Goal: Task Accomplishment & Management: Manage account settings

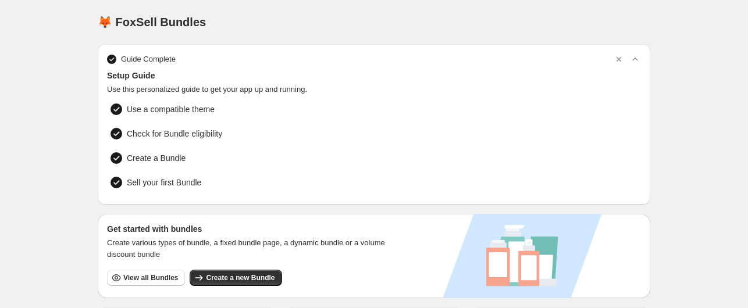
scroll to position [116, 0]
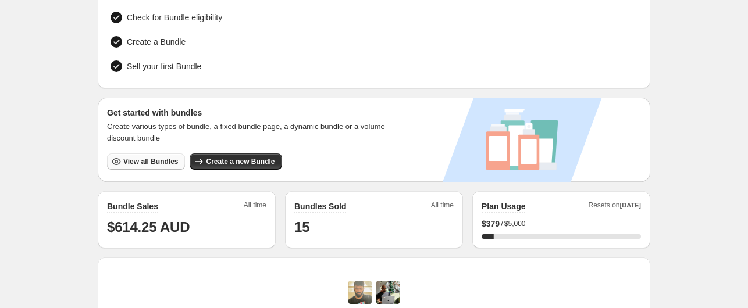
click at [158, 159] on span "View all Bundles" at bounding box center [150, 161] width 55 height 9
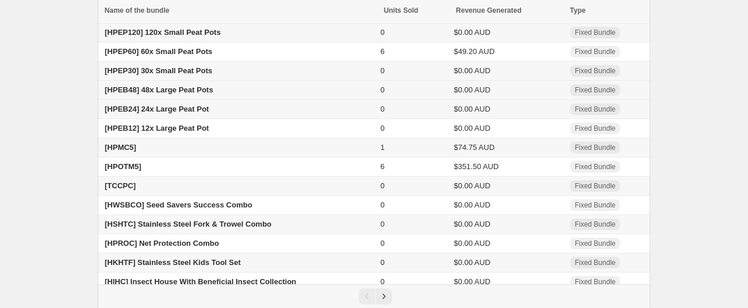
scroll to position [96, 0]
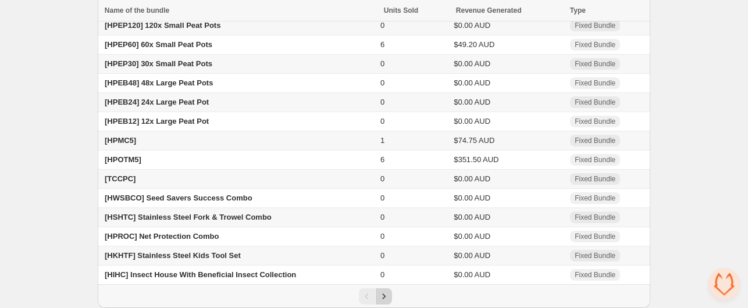
click at [383, 298] on icon "Next" at bounding box center [384, 297] width 12 height 12
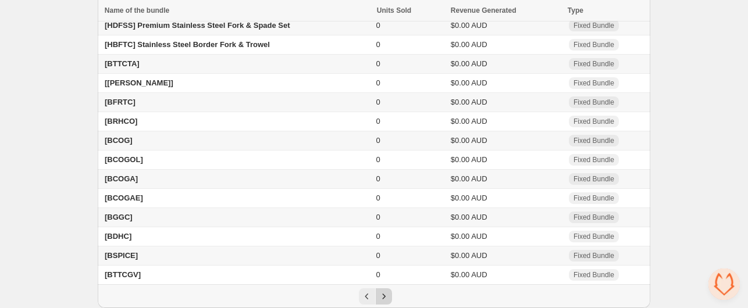
click at [386, 299] on icon "Next" at bounding box center [384, 297] width 12 height 12
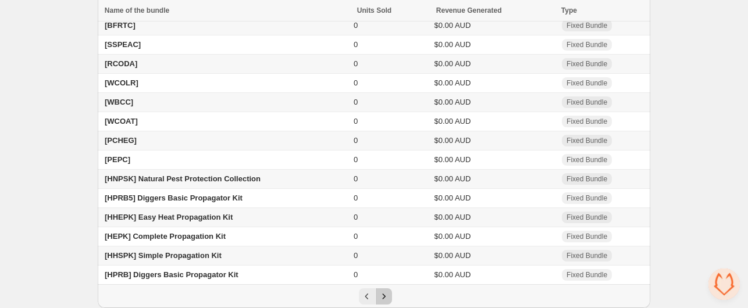
click at [386, 299] on icon "Next" at bounding box center [384, 297] width 12 height 12
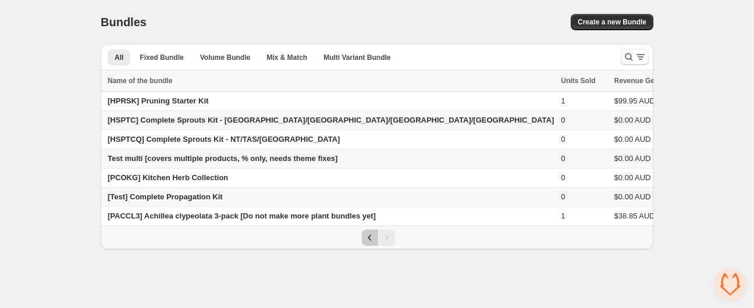
click at [372, 239] on icon "Previous" at bounding box center [370, 238] width 12 height 12
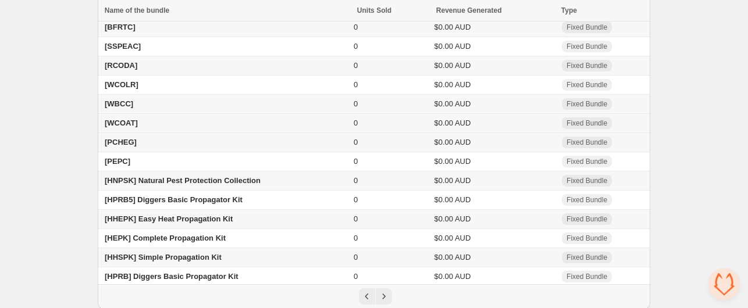
scroll to position [96, 0]
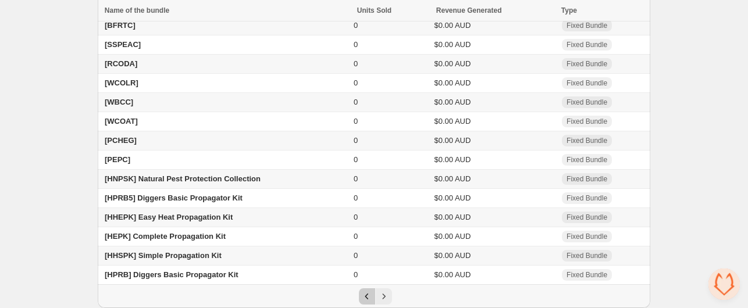
click at [366, 294] on icon "Previous" at bounding box center [367, 297] width 12 height 12
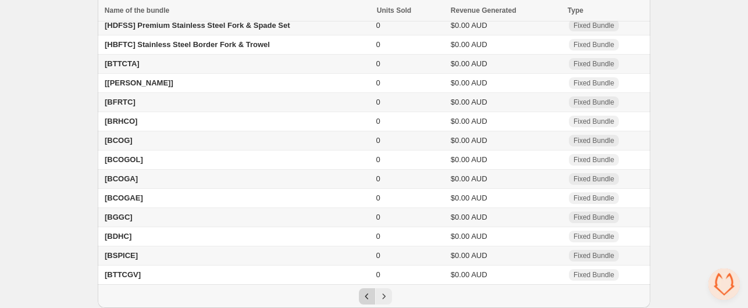
click at [364, 298] on icon "Previous" at bounding box center [367, 297] width 12 height 12
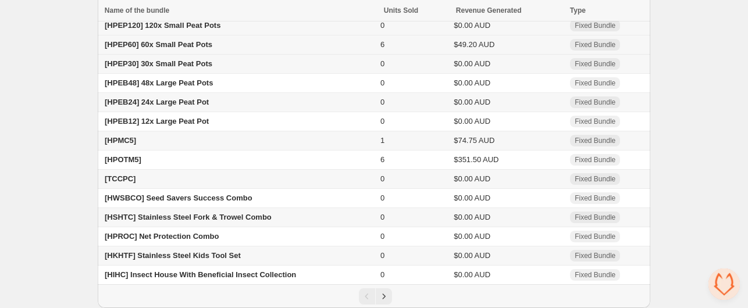
click at [156, 46] on span "[HPEP60] 60x Small Peat Pots" at bounding box center [159, 44] width 108 height 9
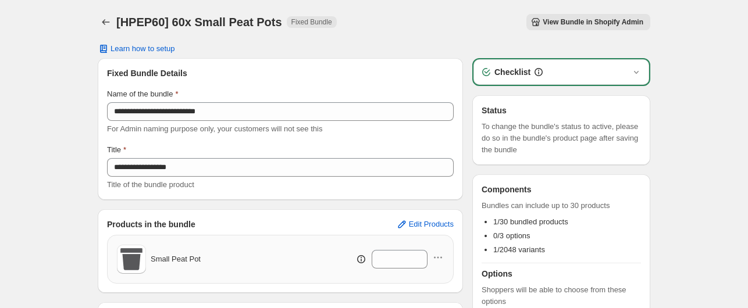
scroll to position [97, 0]
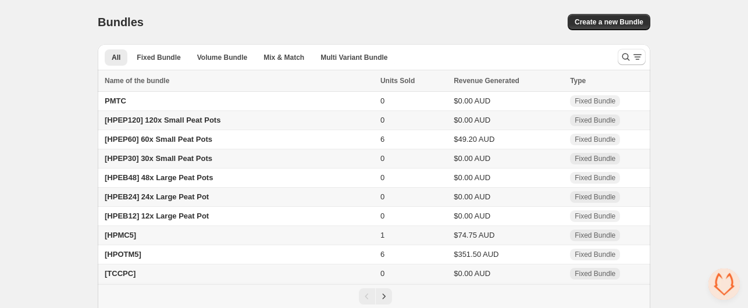
click at [191, 122] on span "[HPEP120] 120x Small Peat Pots" at bounding box center [163, 120] width 116 height 9
click at [170, 159] on span "[HPEP30] 30x Small Peat Pots" at bounding box center [159, 158] width 108 height 9
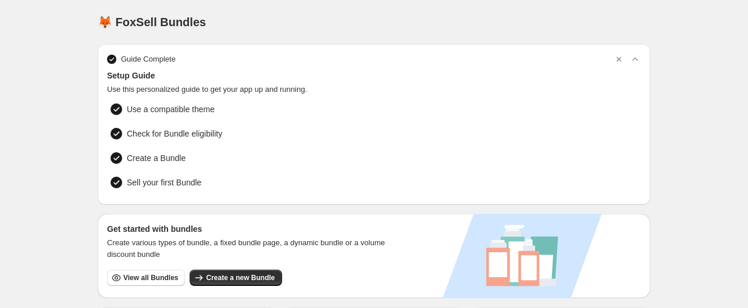
scroll to position [175, 0]
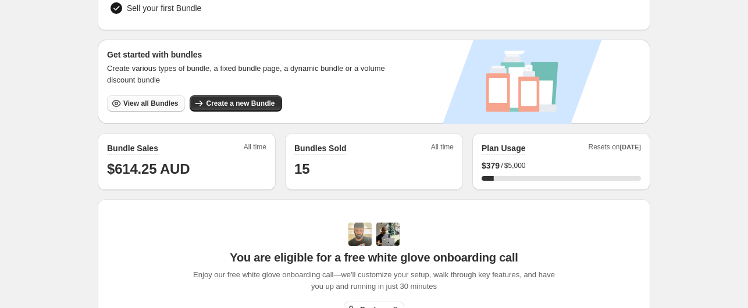
click at [130, 102] on span "View all Bundles" at bounding box center [150, 103] width 55 height 9
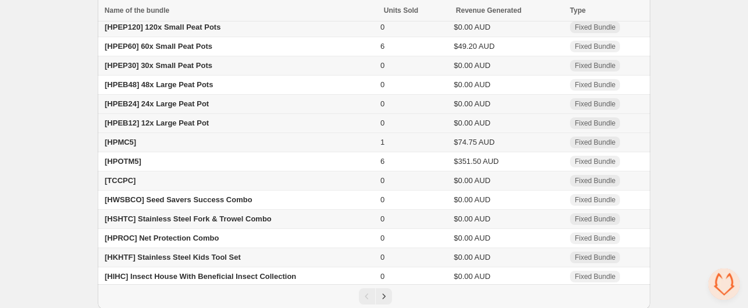
scroll to position [96, 0]
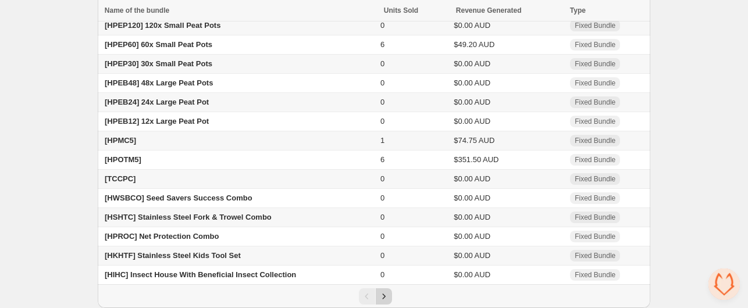
click at [387, 297] on icon "Next" at bounding box center [384, 297] width 12 height 12
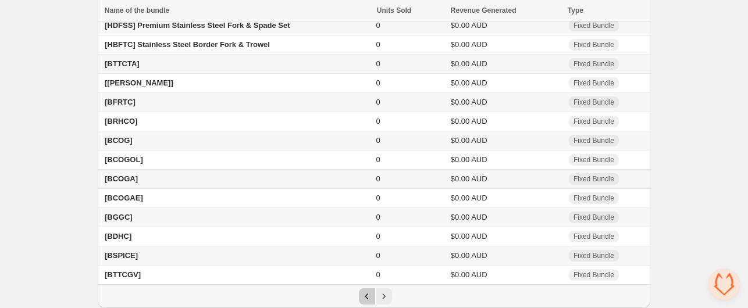
click at [368, 295] on icon "Previous" at bounding box center [367, 297] width 12 height 12
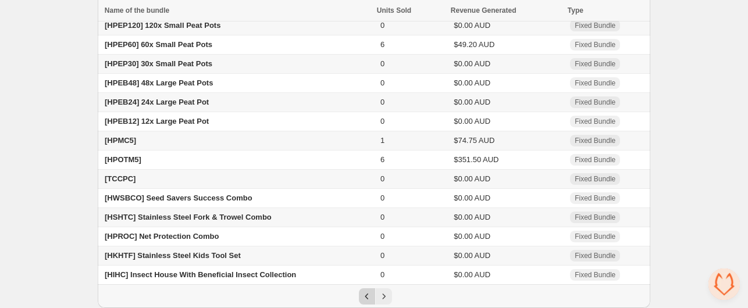
click at [368, 295] on div "Pagination" at bounding box center [367, 297] width 16 height 16
click at [385, 296] on icon "Next" at bounding box center [384, 297] width 12 height 12
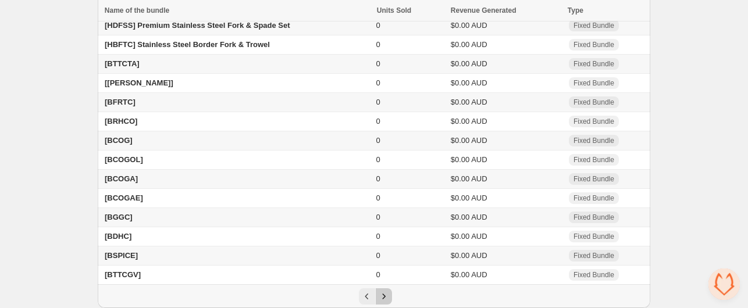
click at [385, 296] on icon "Next" at bounding box center [384, 297] width 12 height 12
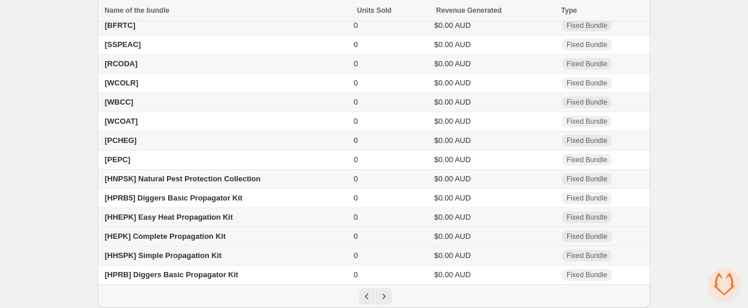
click at [165, 238] on span "[HEPK] Complete Propagation Kit" at bounding box center [165, 236] width 121 height 9
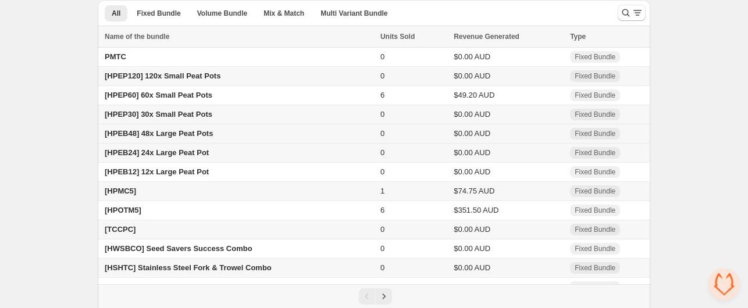
scroll to position [96, 0]
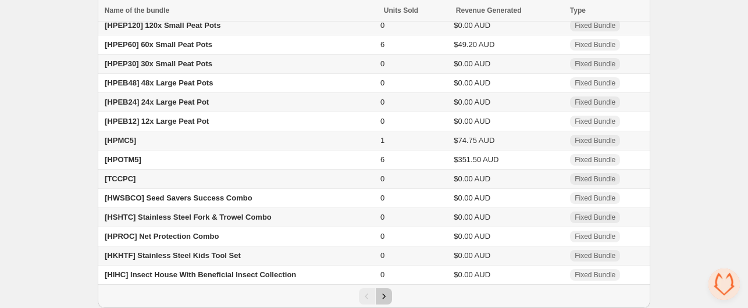
click at [386, 294] on icon "Next" at bounding box center [384, 297] width 12 height 12
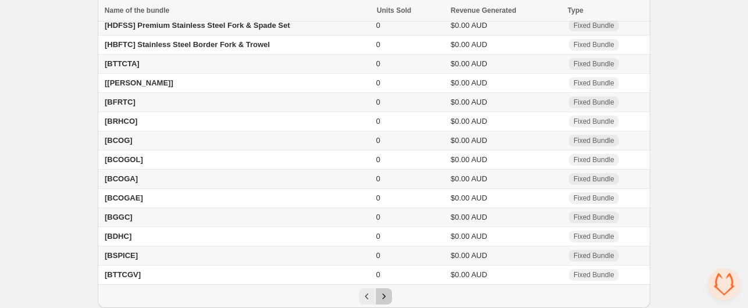
click at [386, 295] on icon "Next" at bounding box center [384, 297] width 12 height 12
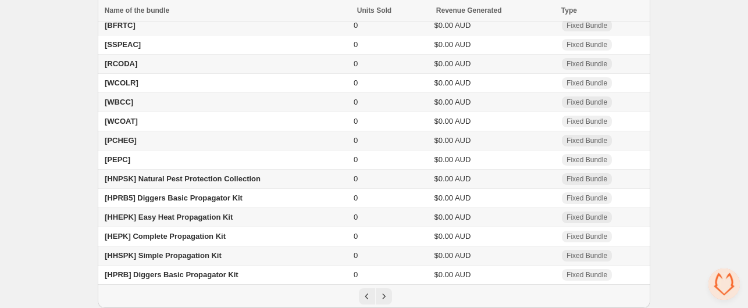
click at [154, 215] on span "[HHEPK] Easy Heat Propagation Kit" at bounding box center [169, 217] width 128 height 9
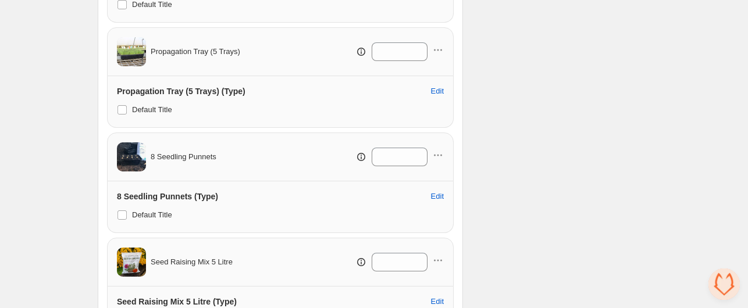
scroll to position [571, 0]
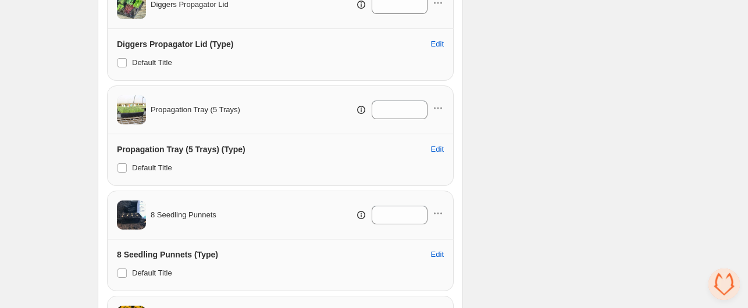
click at [198, 106] on span "Propagation Tray (5 Trays)" at bounding box center [196, 110] width 90 height 12
click at [439, 149] on span "Edit" at bounding box center [437, 149] width 13 height 9
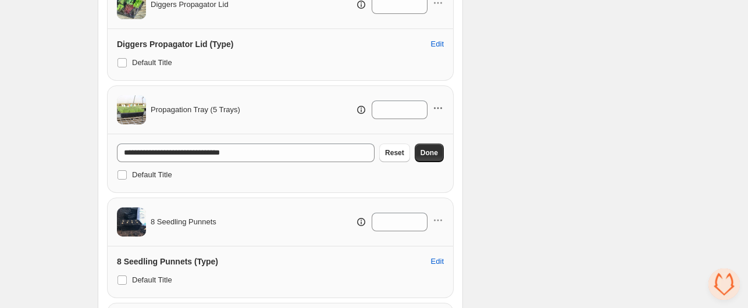
click at [442, 104] on icon "button" at bounding box center [438, 108] width 12 height 12
click at [443, 149] on span "Remove Product" at bounding box center [446, 149] width 60 height 12
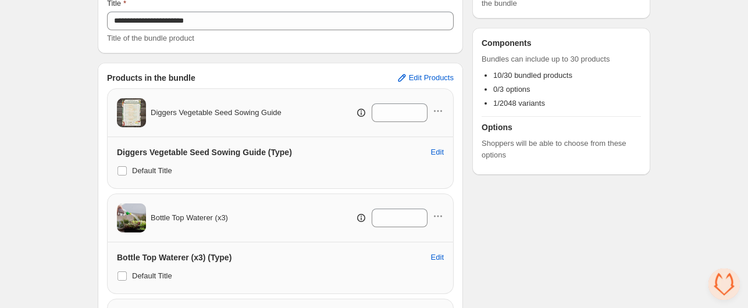
scroll to position [105, 0]
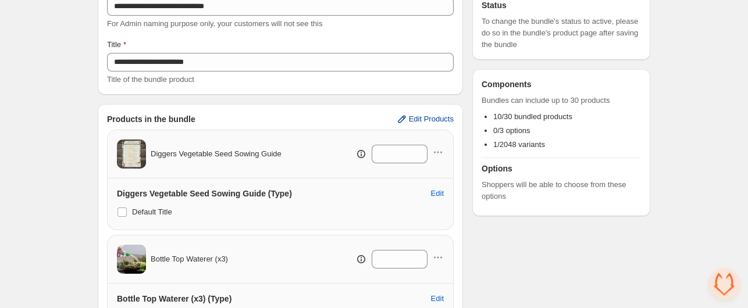
click at [437, 118] on span "Edit Products" at bounding box center [431, 119] width 45 height 9
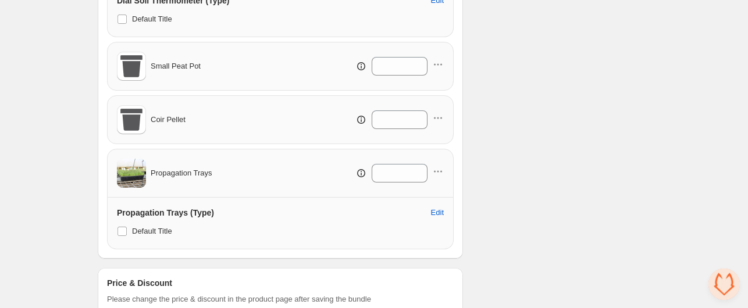
scroll to position [1094, 0]
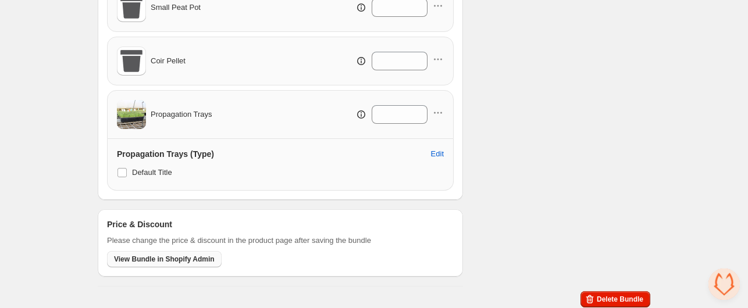
click at [186, 255] on span "View Bundle in Shopify Admin" at bounding box center [164, 259] width 101 height 9
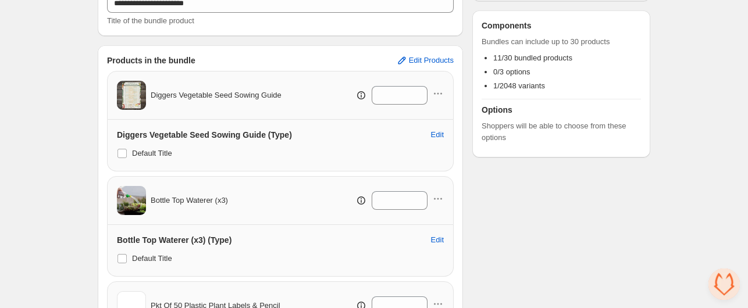
scroll to position [163, 0]
click at [440, 91] on icon "button" at bounding box center [438, 94] width 12 height 12
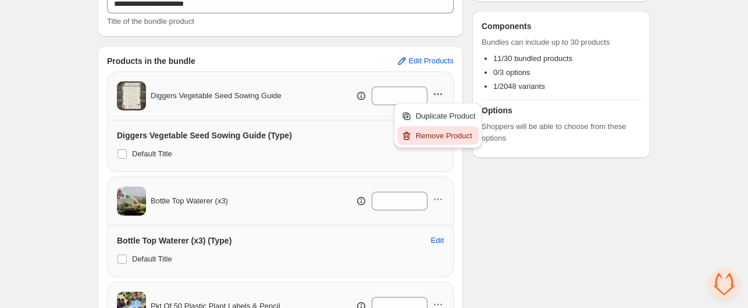
click at [450, 136] on span "Remove Product" at bounding box center [446, 136] width 60 height 12
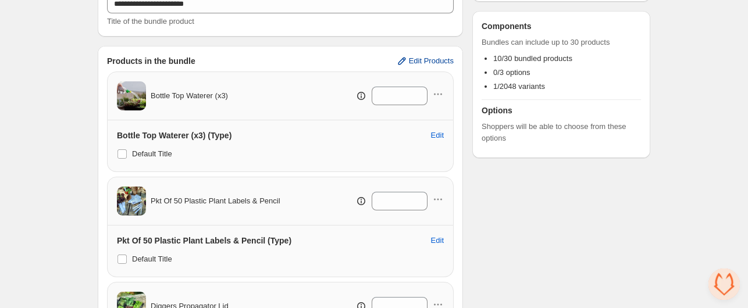
click at [432, 55] on button "Edit Products" at bounding box center [425, 61] width 72 height 19
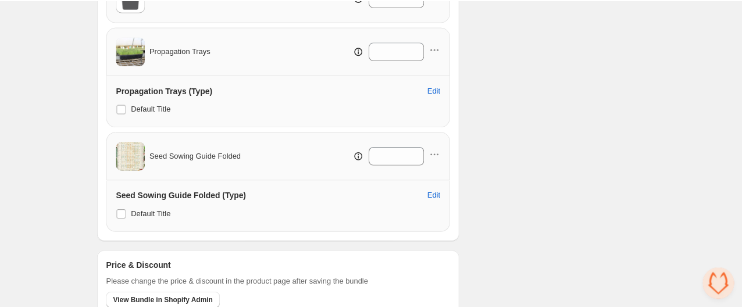
scroll to position [1094, 0]
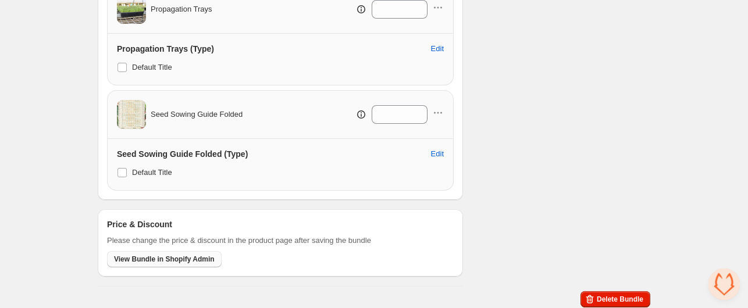
click at [155, 257] on span "View Bundle in Shopify Admin" at bounding box center [164, 259] width 101 height 9
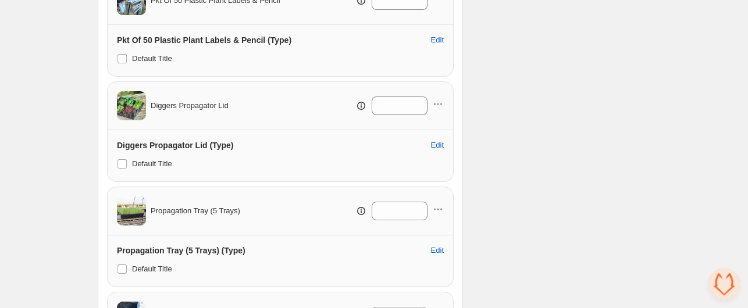
scroll to position [524, 0]
click at [442, 208] on icon "button" at bounding box center [438, 209] width 12 height 12
click at [451, 251] on span "Remove Product" at bounding box center [446, 249] width 60 height 12
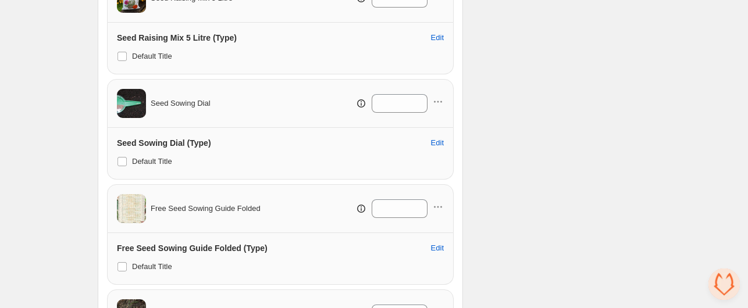
scroll to position [873, 0]
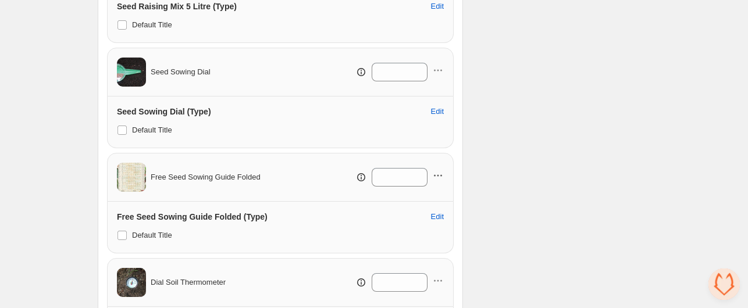
click at [439, 172] on icon "button" at bounding box center [438, 176] width 12 height 12
click at [436, 215] on span "Remove Product" at bounding box center [446, 215] width 60 height 12
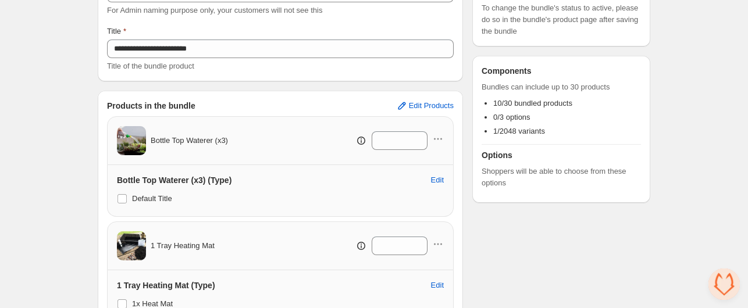
scroll to position [116, 0]
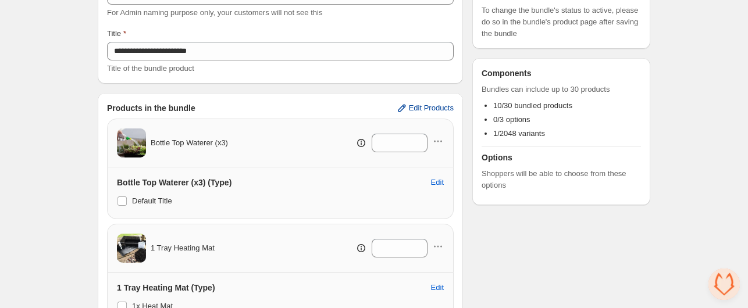
click at [436, 108] on span "Edit Products" at bounding box center [431, 108] width 45 height 9
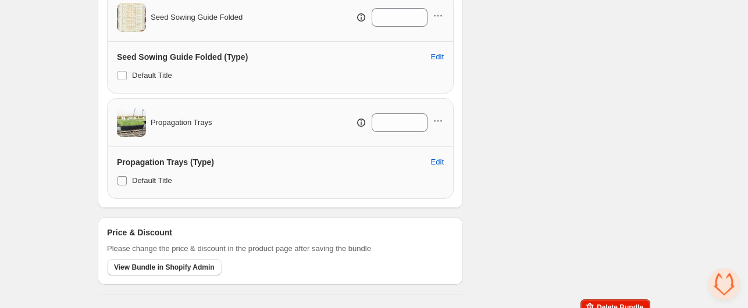
scroll to position [1199, 0]
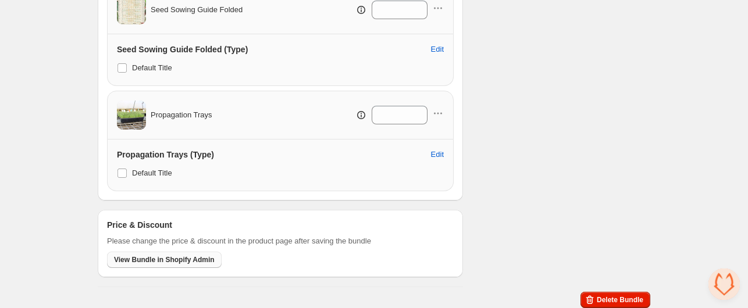
click at [151, 259] on span "View Bundle in Shopify Admin" at bounding box center [164, 259] width 101 height 9
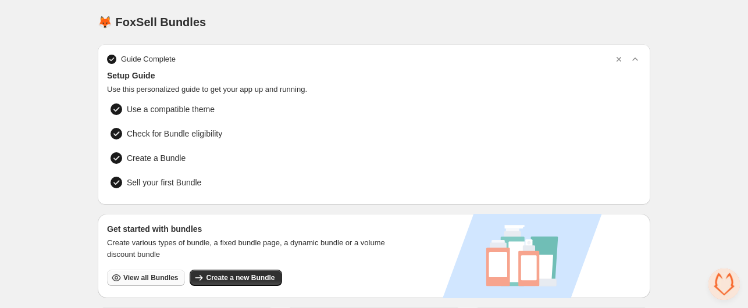
click at [146, 270] on button "View all Bundles" at bounding box center [146, 278] width 78 height 16
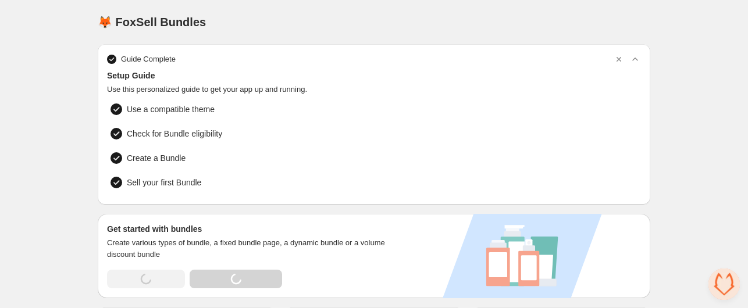
click at [149, 275] on div "Loading View all Bundles Loading Create a new Bundle" at bounding box center [194, 279] width 175 height 19
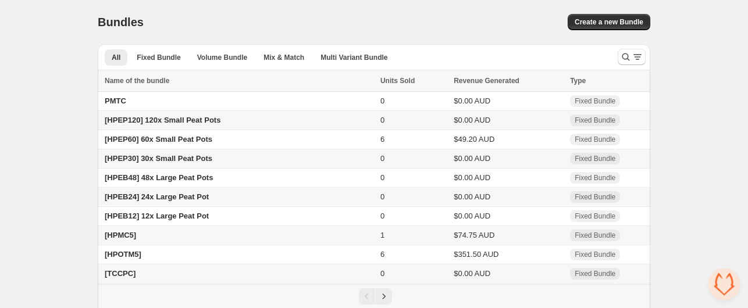
click at [177, 118] on span "[HPEP120] 120x Small Peat Pots" at bounding box center [163, 120] width 116 height 9
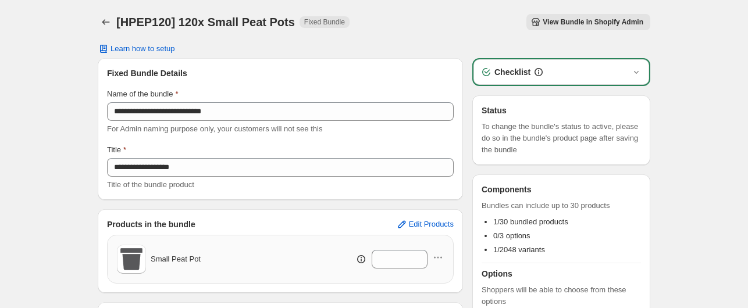
scroll to position [97, 0]
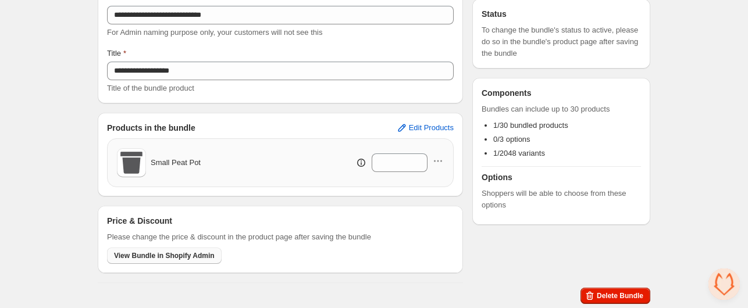
click at [154, 260] on span "View Bundle in Shopify Admin" at bounding box center [164, 255] width 101 height 9
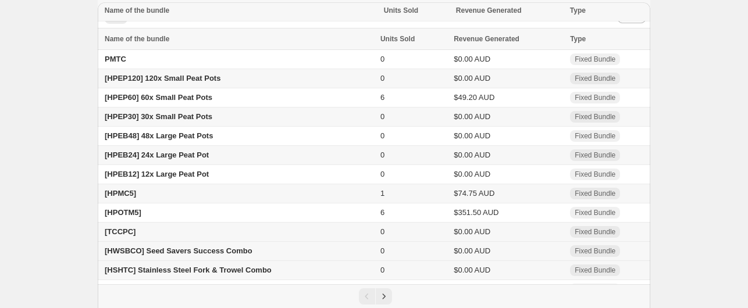
scroll to position [96, 0]
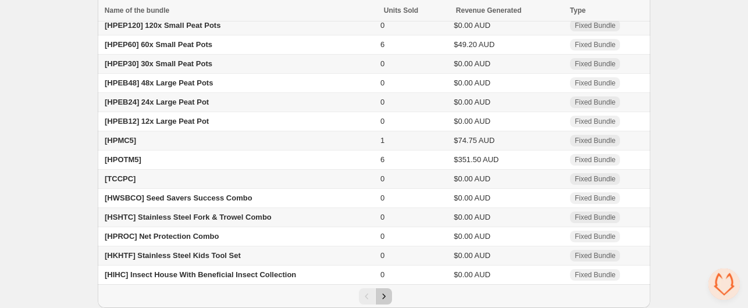
click at [386, 297] on icon "Next" at bounding box center [384, 297] width 12 height 12
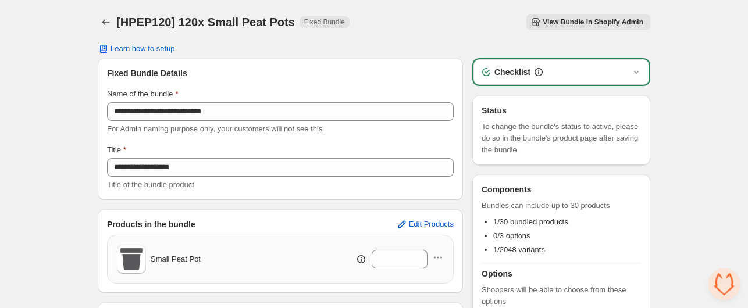
scroll to position [97, 0]
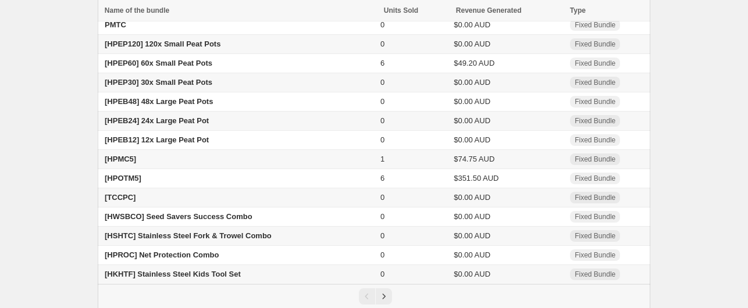
scroll to position [96, 0]
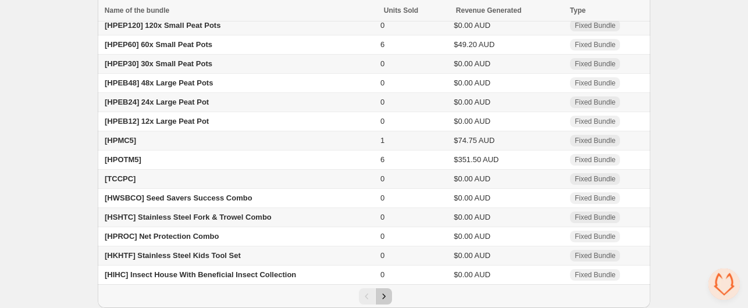
click at [385, 297] on icon "Next" at bounding box center [384, 297] width 12 height 12
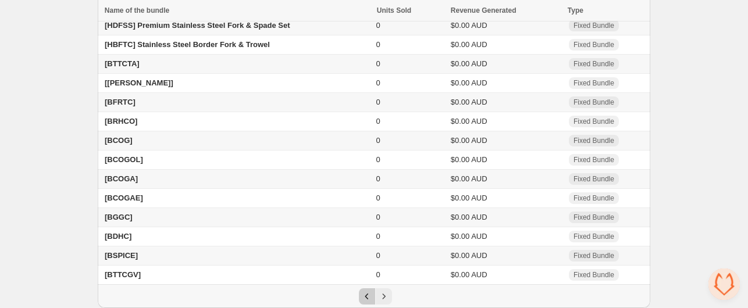
click at [366, 296] on icon "Previous" at bounding box center [367, 297] width 12 height 12
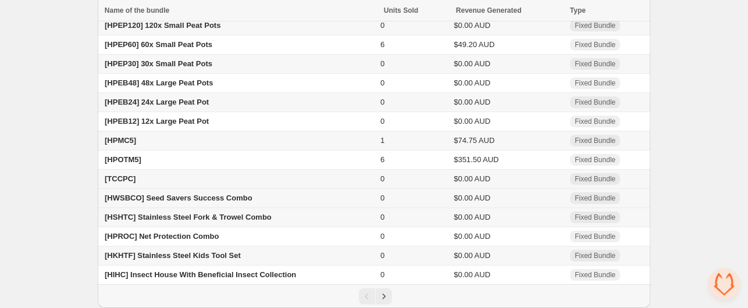
click at [190, 195] on span "[HWSBCO] Seed Savers Success Combo" at bounding box center [179, 198] width 148 height 9
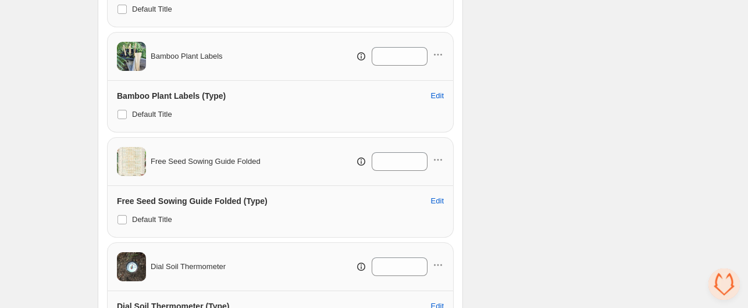
scroll to position [553, 0]
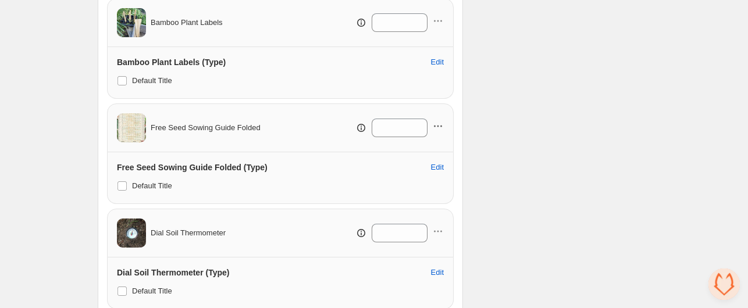
click at [440, 127] on icon "button" at bounding box center [438, 126] width 12 height 12
click at [429, 167] on span "Remove Product" at bounding box center [446, 167] width 60 height 12
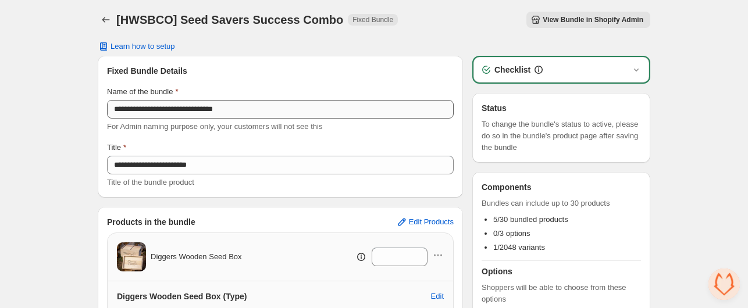
scroll to position [0, 0]
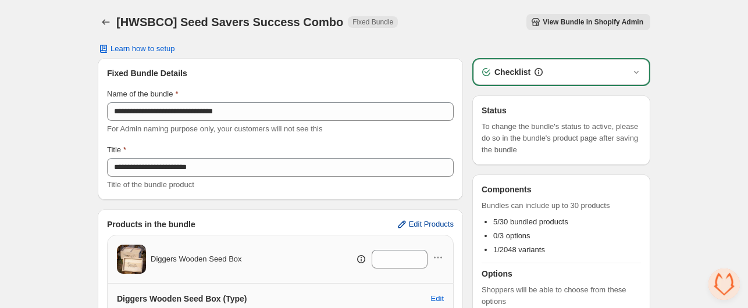
click at [444, 226] on span "Edit Products" at bounding box center [431, 224] width 45 height 9
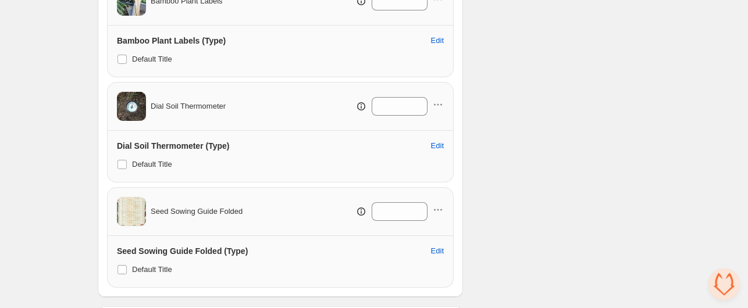
scroll to position [672, 0]
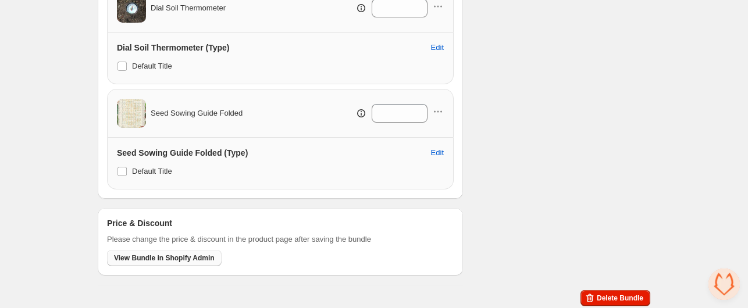
click at [139, 255] on span "View Bundle in Shopify Admin" at bounding box center [164, 258] width 101 height 9
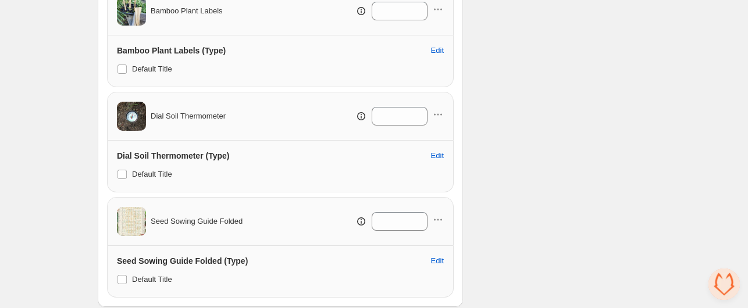
scroll to position [323, 0]
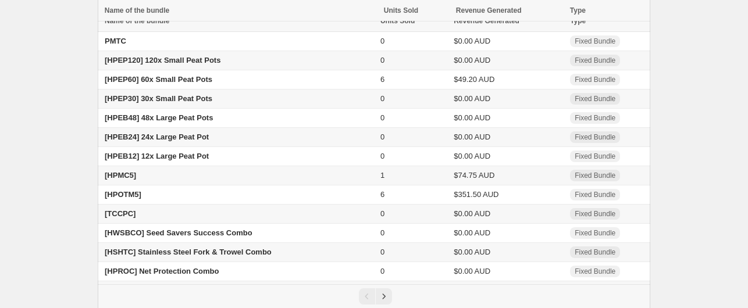
scroll to position [96, 0]
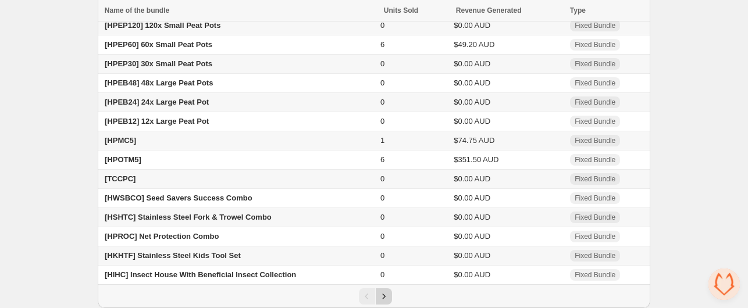
click at [384, 292] on icon "Next" at bounding box center [384, 297] width 12 height 12
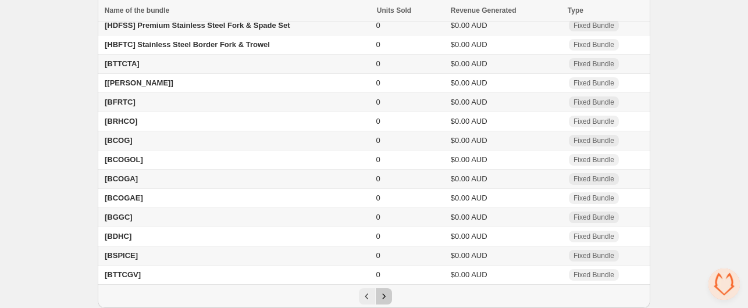
click at [381, 297] on icon "Next" at bounding box center [384, 297] width 12 height 12
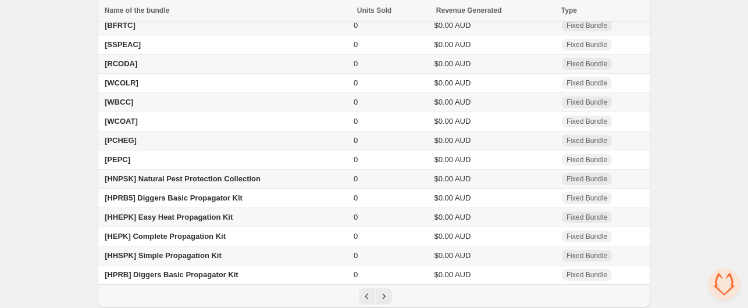
click at [172, 254] on span "[HHSPK] Simple Propagation Kit" at bounding box center [163, 255] width 117 height 9
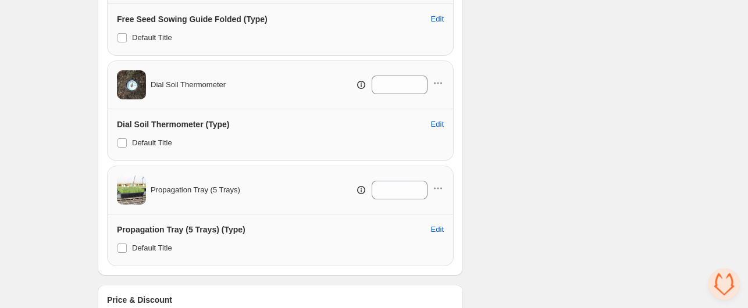
scroll to position [931, 0]
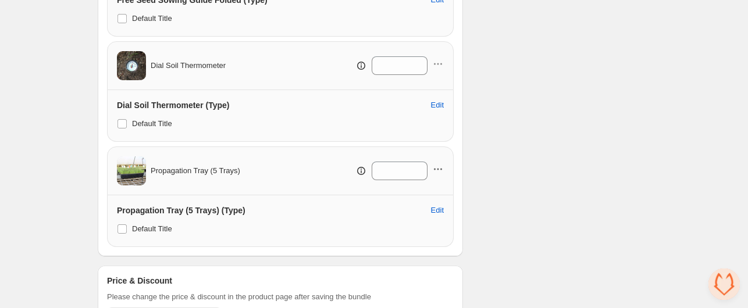
click at [441, 169] on icon "button" at bounding box center [441, 170] width 2 height 2
click at [443, 209] on span "Remove Product" at bounding box center [446, 208] width 60 height 12
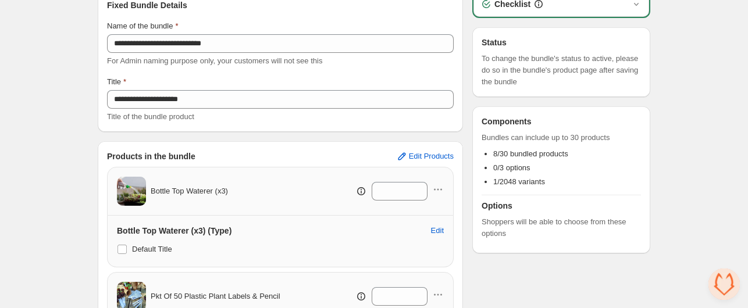
scroll to position [0, 0]
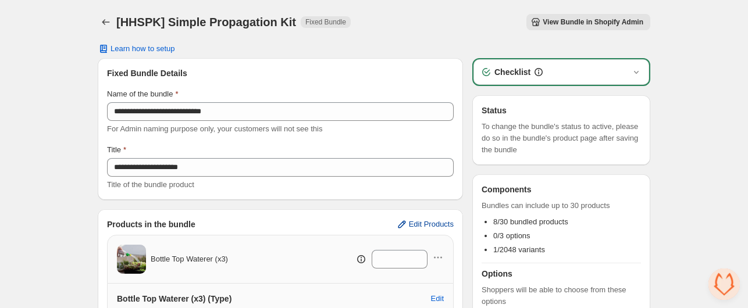
click at [448, 221] on span "Edit Products" at bounding box center [431, 224] width 45 height 9
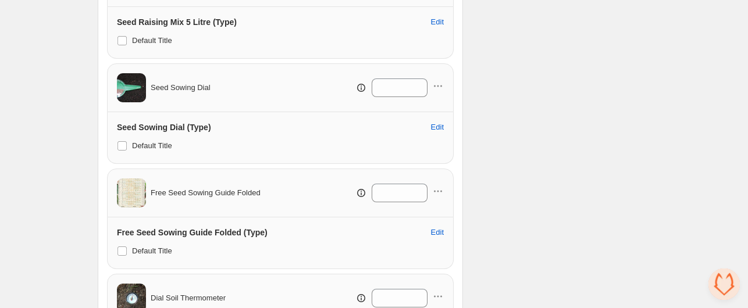
scroll to position [988, 0]
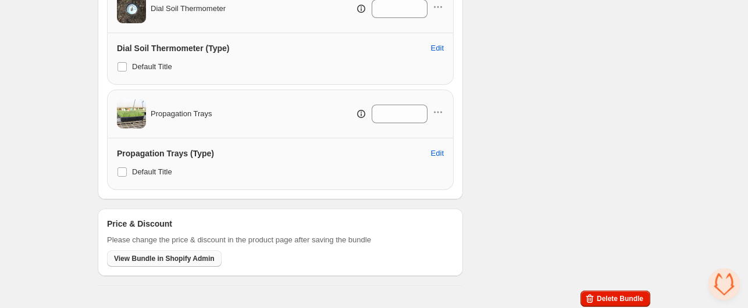
click at [147, 254] on span "View Bundle in Shopify Admin" at bounding box center [164, 258] width 101 height 9
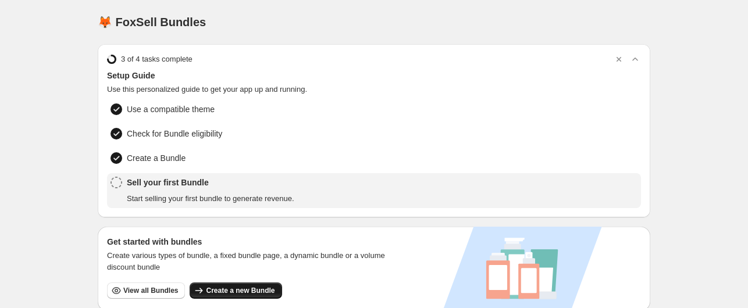
scroll to position [116, 0]
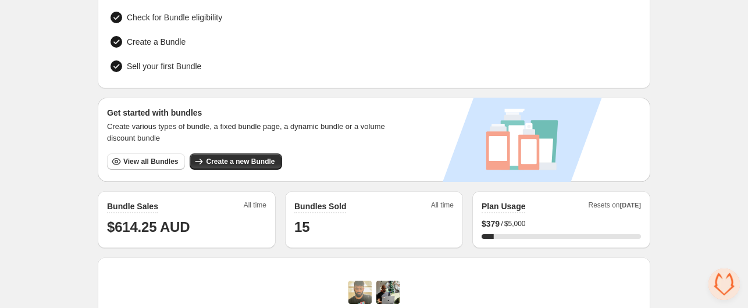
click at [148, 157] on span "View all Bundles" at bounding box center [150, 161] width 55 height 9
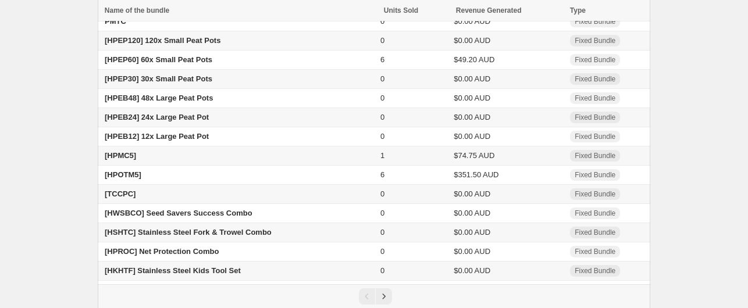
scroll to position [96, 0]
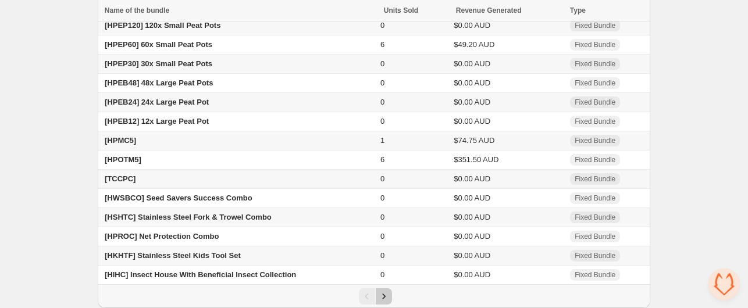
click at [387, 297] on icon "Next" at bounding box center [384, 297] width 12 height 12
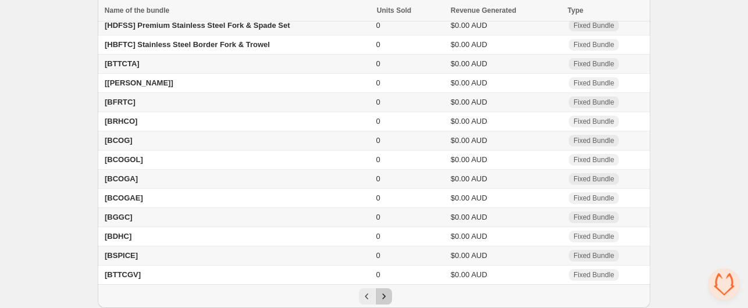
click at [387, 297] on icon "Next" at bounding box center [384, 297] width 12 height 12
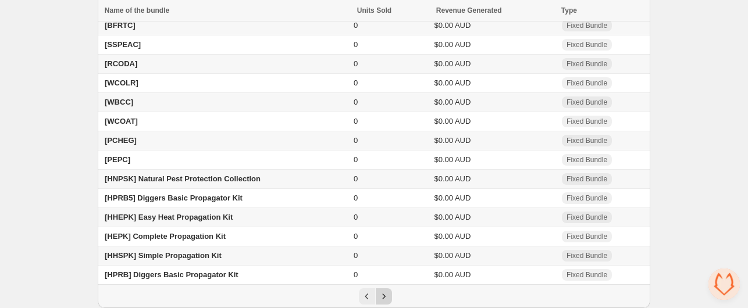
click at [387, 297] on icon "Next" at bounding box center [384, 297] width 12 height 12
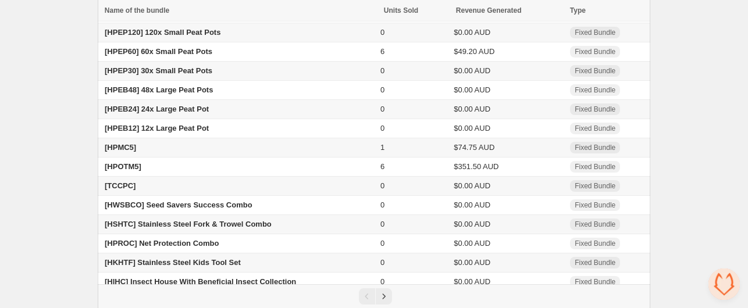
scroll to position [96, 0]
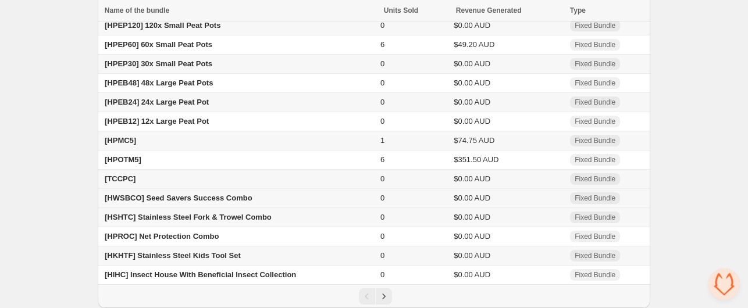
click at [191, 198] on span "[HWSBCO] Seed Savers Success Combo" at bounding box center [179, 198] width 148 height 9
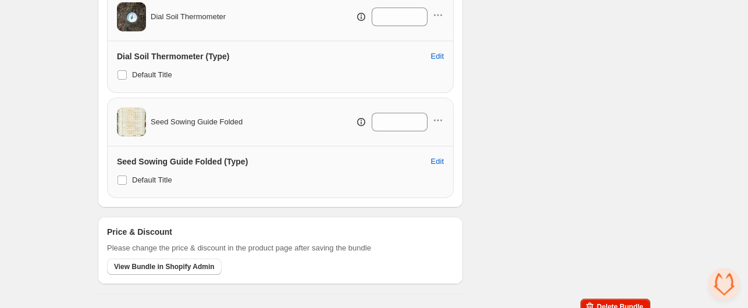
scroll to position [672, 0]
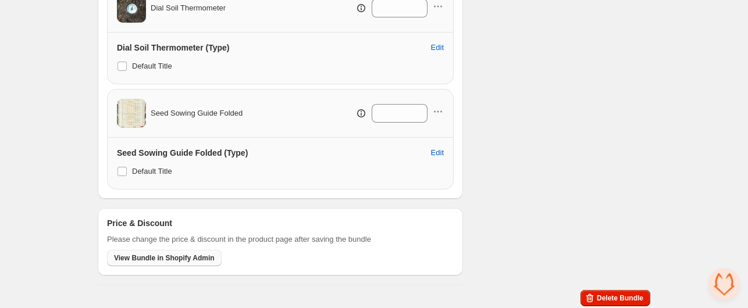
click at [140, 257] on span "View Bundle in Shopify Admin" at bounding box center [164, 258] width 101 height 9
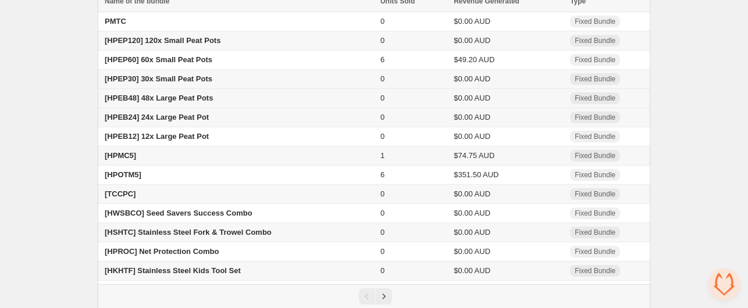
scroll to position [96, 0]
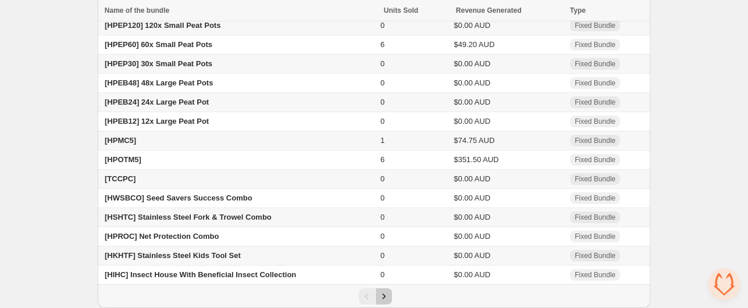
click at [387, 295] on icon "Next" at bounding box center [384, 297] width 12 height 12
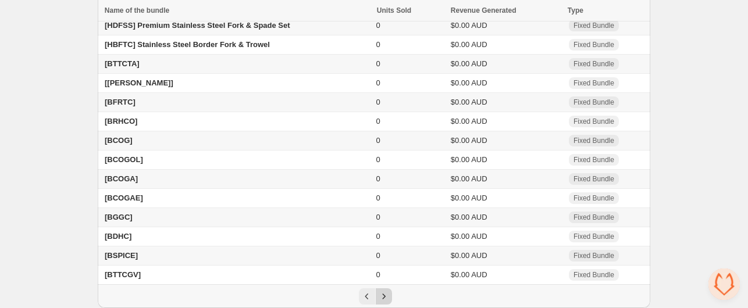
click at [387, 294] on icon "Next" at bounding box center [384, 297] width 12 height 12
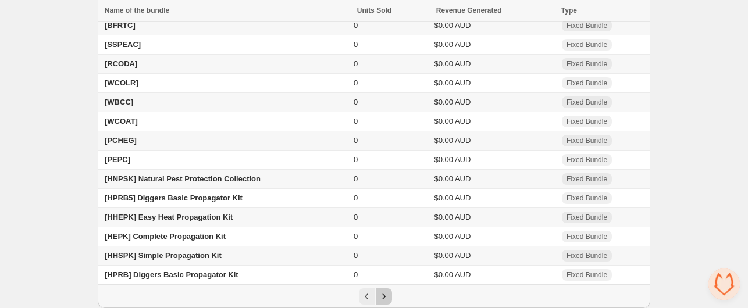
click at [387, 294] on icon "Next" at bounding box center [384, 297] width 12 height 12
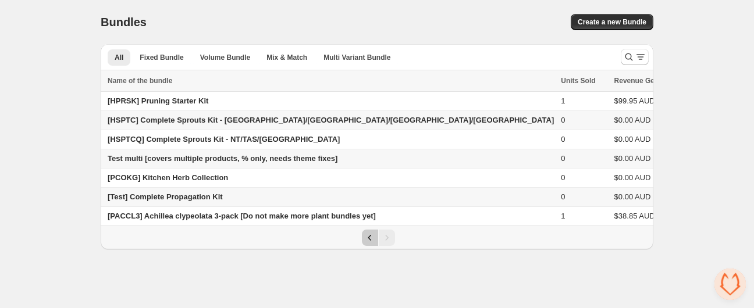
click at [368, 240] on icon "Previous" at bounding box center [370, 238] width 12 height 12
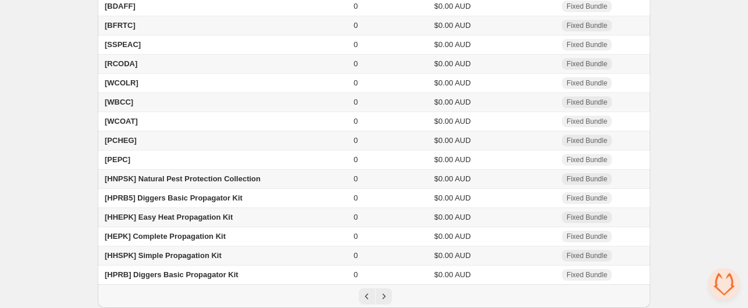
scroll to position [96, 0]
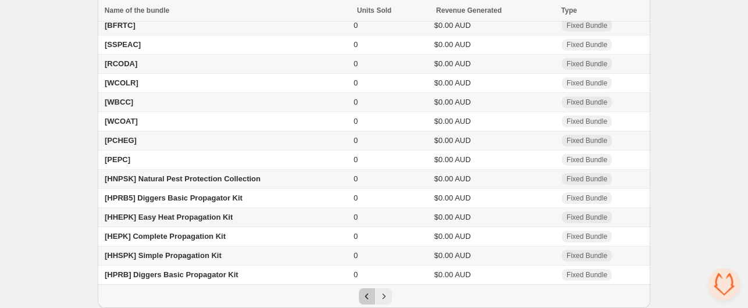
click at [366, 298] on icon "Previous" at bounding box center [366, 297] width 3 height 6
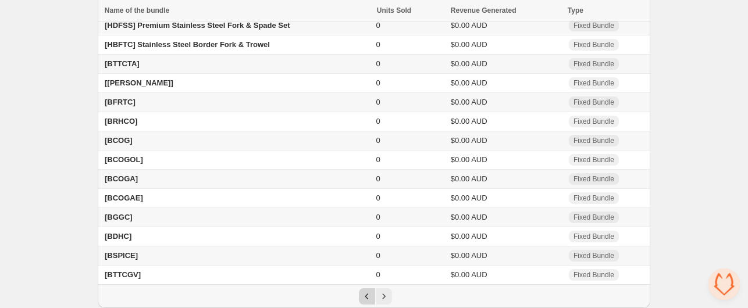
click at [366, 298] on icon "Previous" at bounding box center [366, 297] width 3 height 6
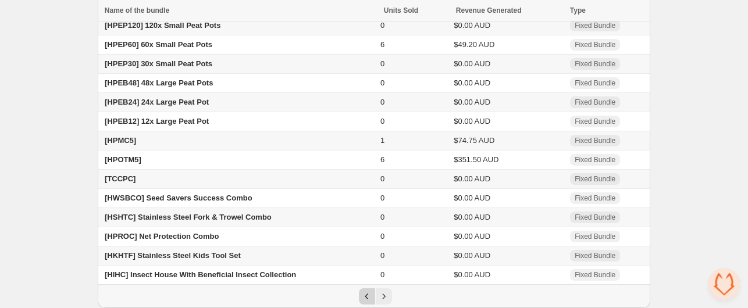
click at [366, 298] on div "Pagination" at bounding box center [367, 297] width 16 height 16
click at [385, 296] on icon "Next" at bounding box center [384, 297] width 12 height 12
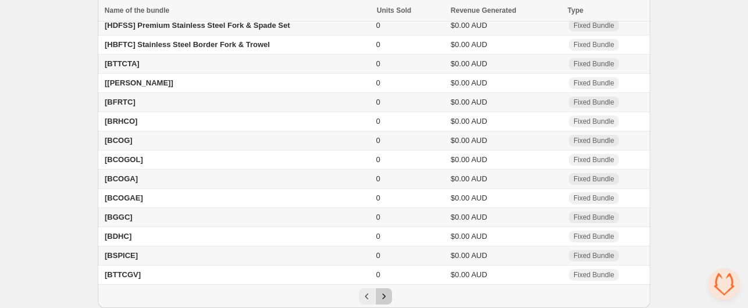
click at [385, 296] on icon "Next" at bounding box center [384, 297] width 12 height 12
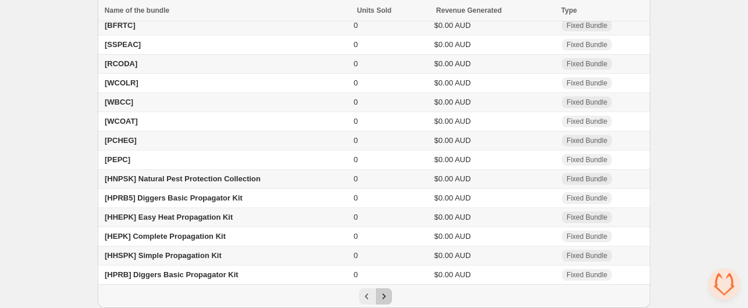
click at [384, 293] on icon "Next" at bounding box center [384, 297] width 12 height 12
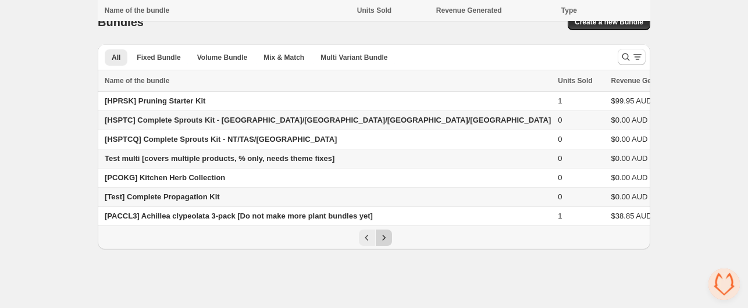
scroll to position [0, 0]
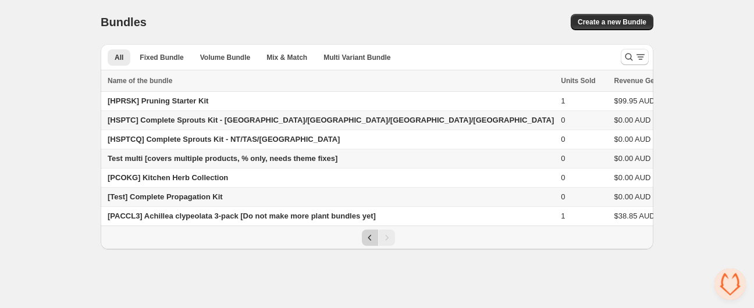
click at [366, 233] on icon "Previous" at bounding box center [370, 238] width 12 height 12
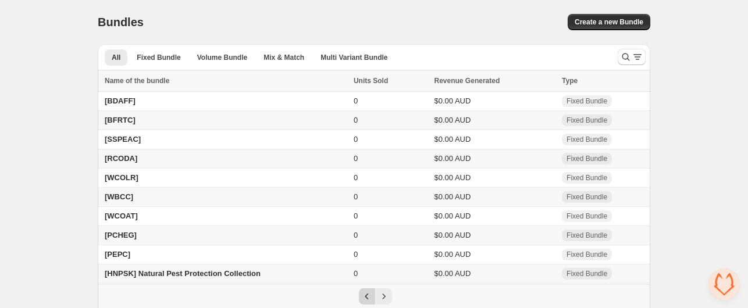
click at [362, 296] on icon "Previous" at bounding box center [367, 297] width 12 height 12
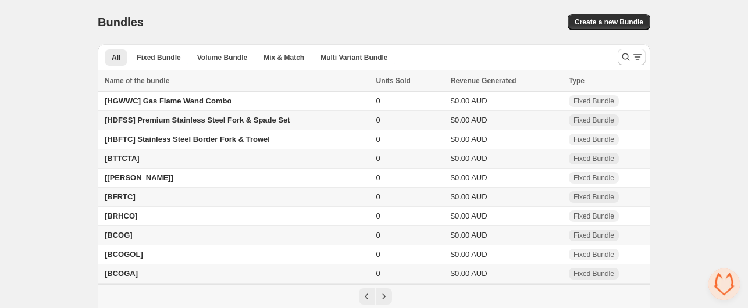
click at [687, 152] on div "Home Bundles Analytics Plan and Billing Bundles. This page is ready Bundles Cre…" at bounding box center [374, 201] width 748 height 403
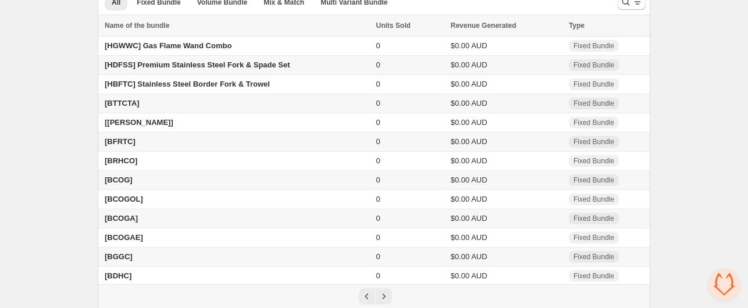
scroll to position [96, 0]
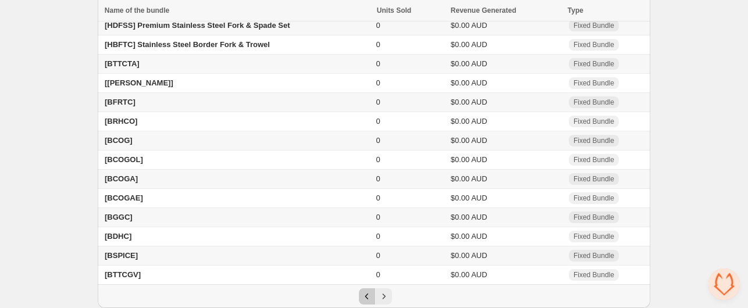
click at [366, 297] on icon "Previous" at bounding box center [367, 297] width 12 height 12
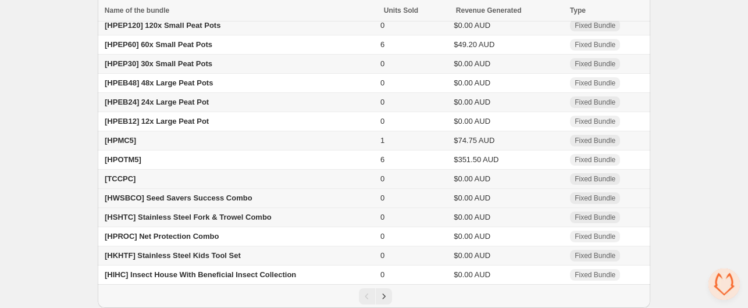
click at [213, 200] on span "[HWSBCO] Seed Savers Success Combo" at bounding box center [179, 198] width 148 height 9
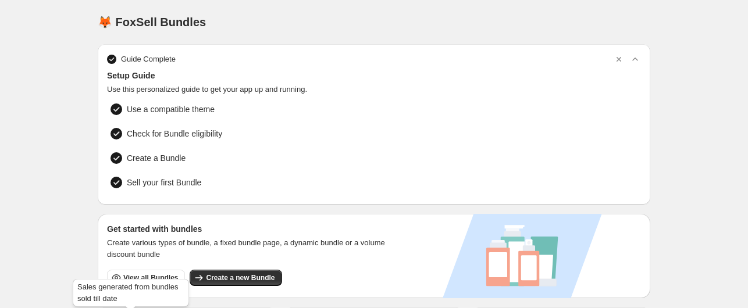
scroll to position [219, 0]
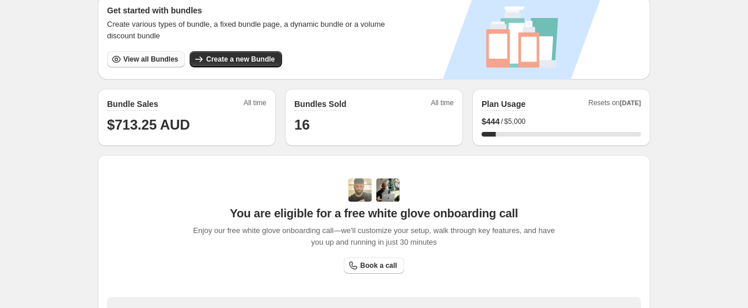
click at [144, 56] on span "View all Bundles" at bounding box center [150, 59] width 55 height 9
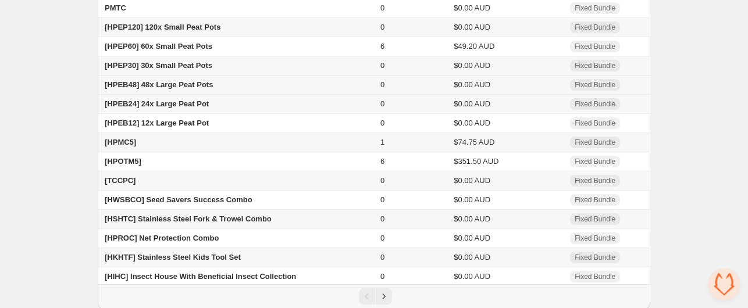
scroll to position [96, 0]
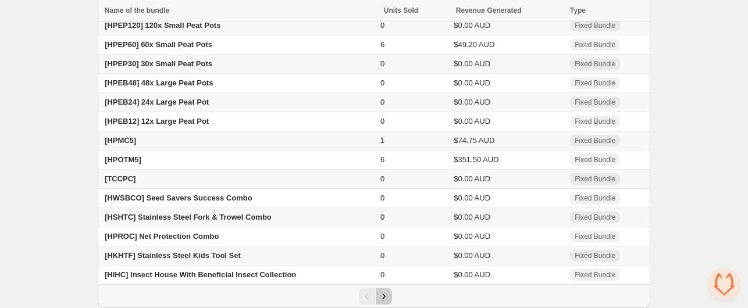
click at [383, 297] on icon "Next" at bounding box center [384, 297] width 12 height 12
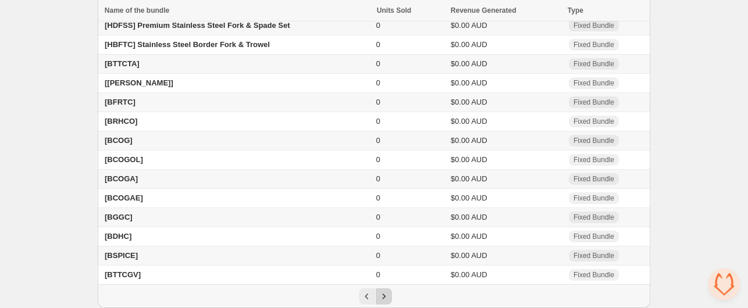
click at [386, 298] on icon "Next" at bounding box center [384, 297] width 12 height 12
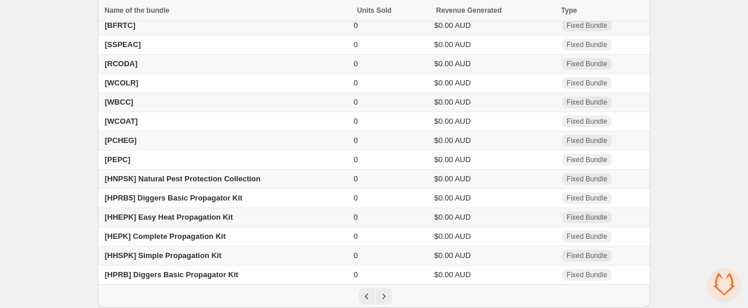
click at [42, 67] on div "Home Bundles Analytics Plan and Billing Bundles. This page is ready Bundles Cre…" at bounding box center [374, 106] width 748 height 403
click at [385, 295] on icon "Next" at bounding box center [384, 297] width 12 height 12
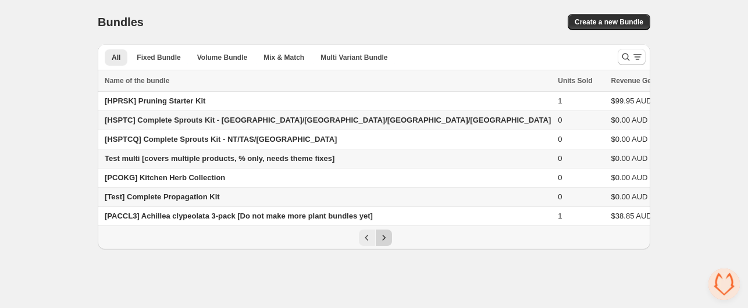
scroll to position [0, 0]
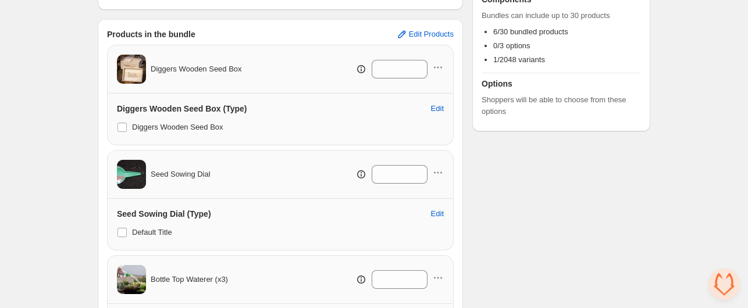
scroll to position [33, 0]
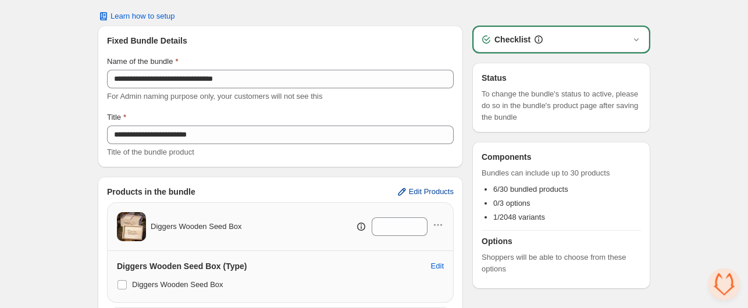
click at [437, 190] on span "Edit Products" at bounding box center [431, 191] width 45 height 9
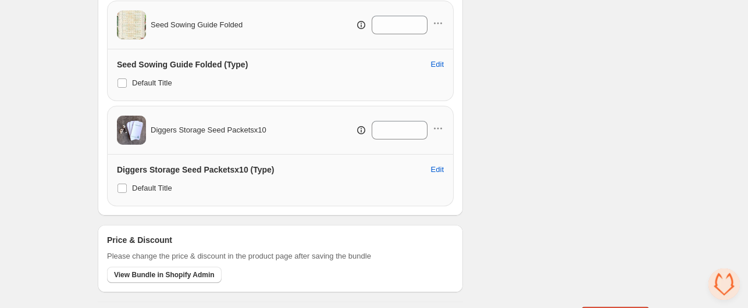
scroll to position [778, 0]
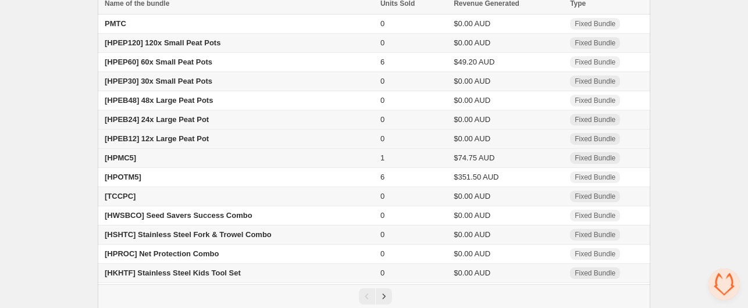
scroll to position [96, 0]
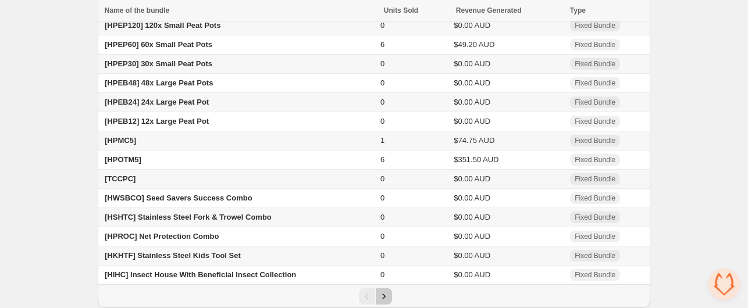
click at [384, 296] on icon "Next" at bounding box center [383, 296] width 3 height 5
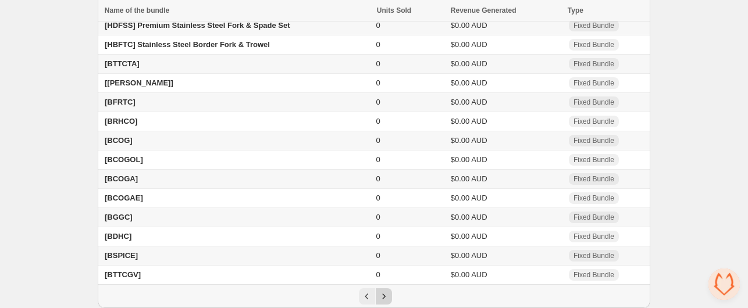
click at [384, 296] on icon "Next" at bounding box center [383, 296] width 3 height 5
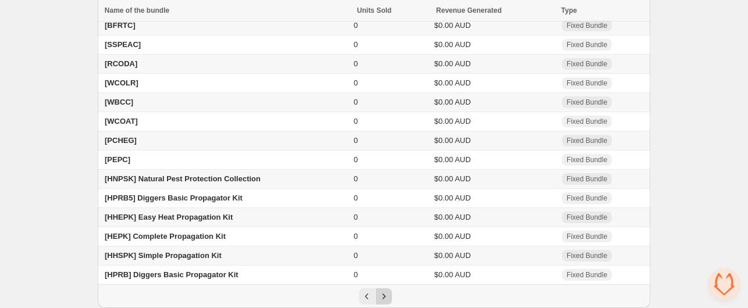
click at [384, 296] on icon "Next" at bounding box center [383, 296] width 3 height 5
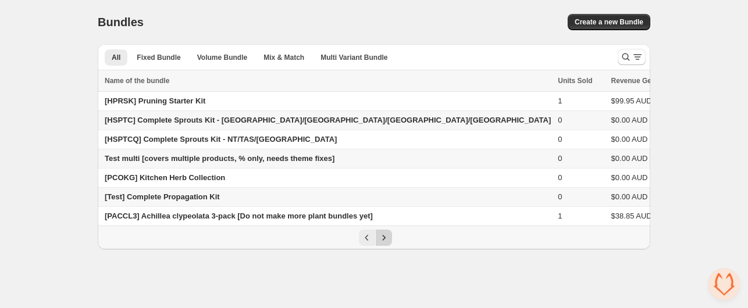
scroll to position [0, 0]
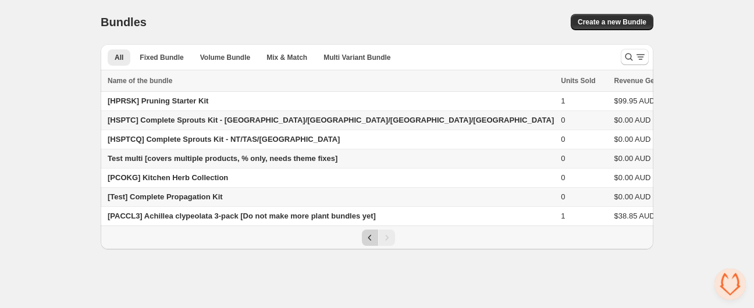
click at [367, 238] on icon "Previous" at bounding box center [370, 238] width 12 height 12
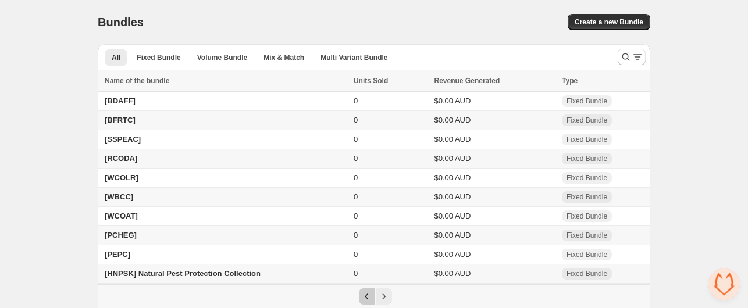
click at [368, 298] on icon "Previous" at bounding box center [367, 297] width 12 height 12
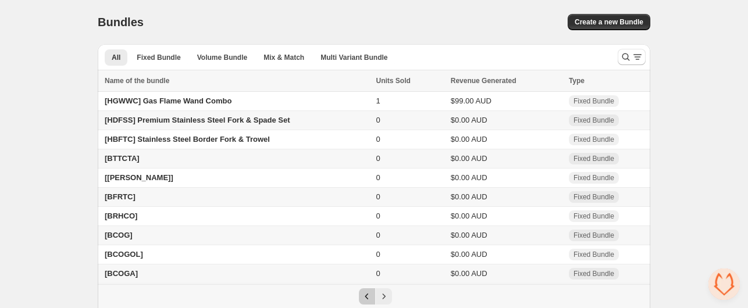
click at [368, 298] on icon "Previous" at bounding box center [367, 297] width 12 height 12
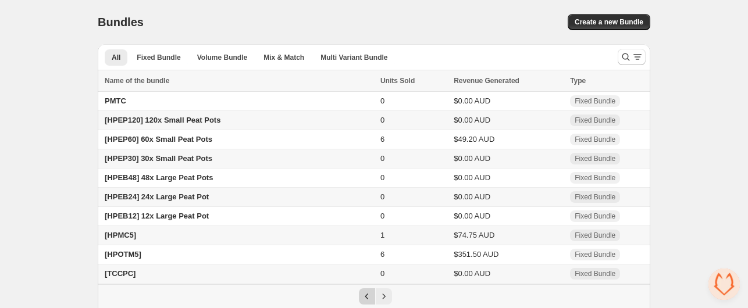
click at [368, 298] on div "Pagination" at bounding box center [367, 297] width 16 height 16
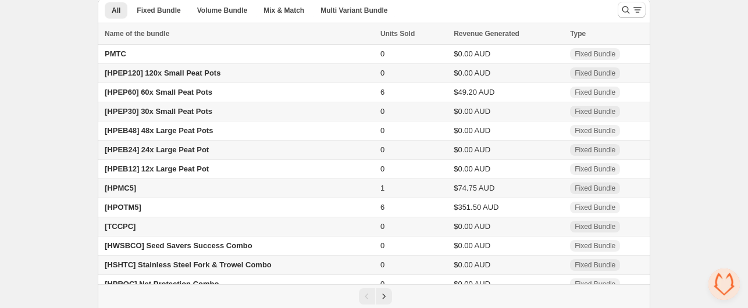
scroll to position [96, 0]
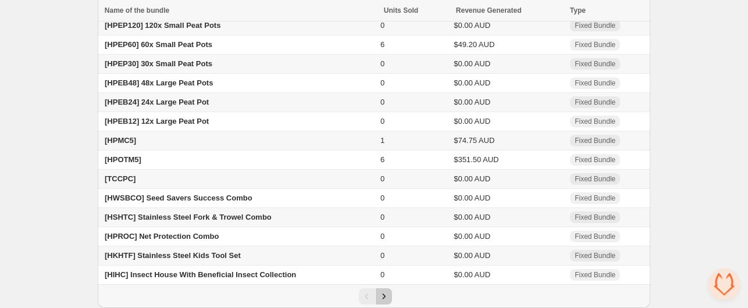
click at [384, 296] on icon "Next" at bounding box center [384, 297] width 12 height 12
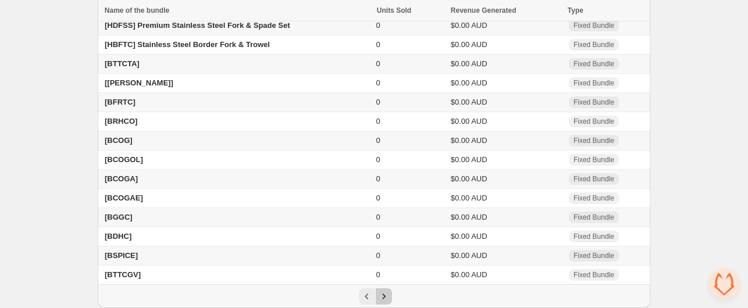
click at [383, 300] on icon "Next" at bounding box center [384, 297] width 12 height 12
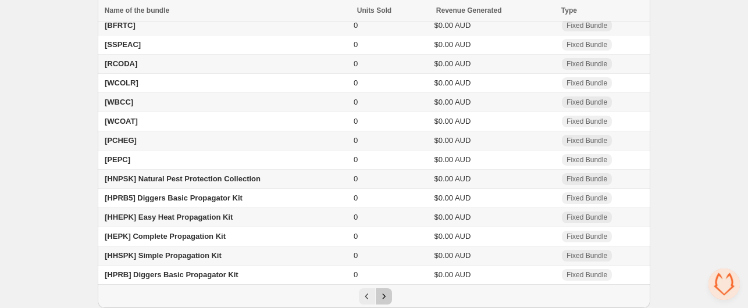
click at [389, 297] on icon "Next" at bounding box center [384, 297] width 12 height 12
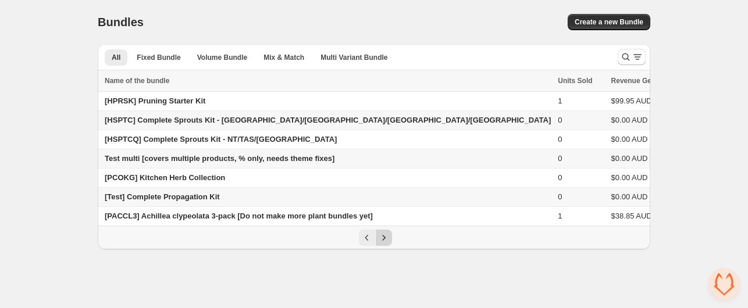
scroll to position [0, 0]
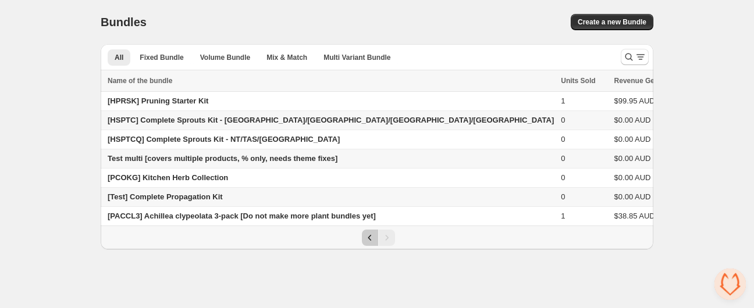
click at [368, 240] on icon "Previous" at bounding box center [370, 238] width 12 height 12
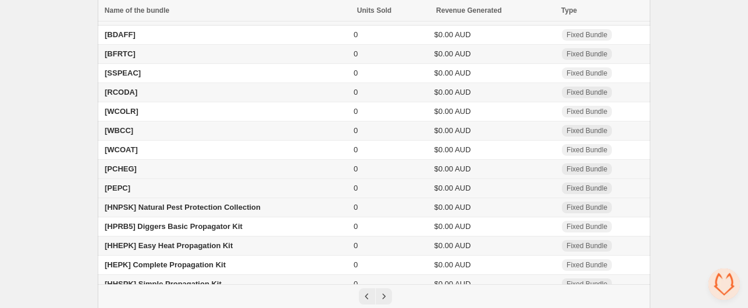
scroll to position [96, 0]
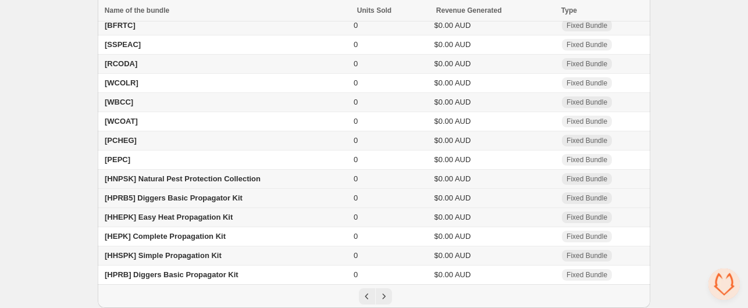
click at [185, 198] on span "[HPRB5] Diggers Basic Propagator Kit" at bounding box center [174, 198] width 138 height 9
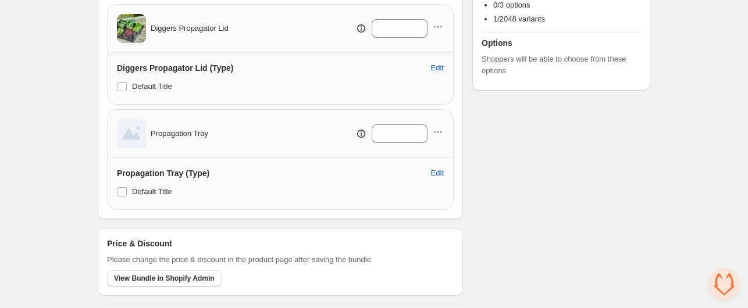
scroll to position [233, 0]
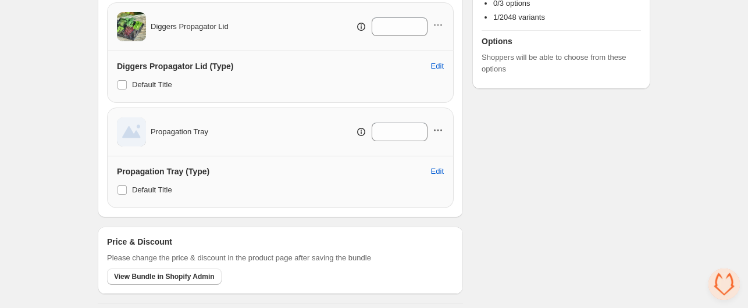
click at [440, 128] on icon "button" at bounding box center [438, 130] width 12 height 12
click at [171, 138] on div "Propagation Tray" at bounding box center [162, 131] width 91 height 29
click at [167, 132] on span "Propagation Tray" at bounding box center [180, 132] width 58 height 12
click at [121, 136] on img at bounding box center [131, 131] width 29 height 29
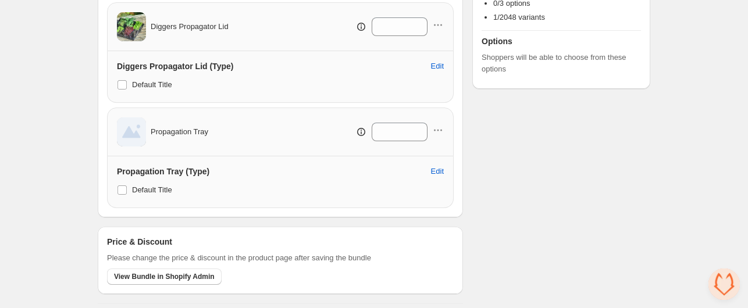
click at [121, 136] on img at bounding box center [131, 131] width 29 height 29
click at [174, 123] on div "Propagation Tray" at bounding box center [162, 131] width 91 height 29
click at [181, 131] on span "Propagation Tray" at bounding box center [180, 132] width 58 height 12
click at [183, 130] on span "Propagation Tray" at bounding box center [180, 132] width 58 height 12
click at [144, 170] on h3 "Propagation Tray (Type)" at bounding box center [163, 172] width 92 height 12
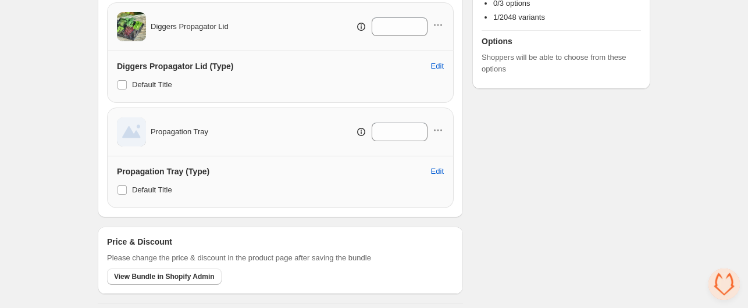
drag, startPoint x: 149, startPoint y: 170, endPoint x: 212, endPoint y: 169, distance: 62.8
click at [149, 170] on h3 "Propagation Tray (Type)" at bounding box center [163, 172] width 92 height 12
click at [437, 172] on span "Edit" at bounding box center [437, 171] width 13 height 9
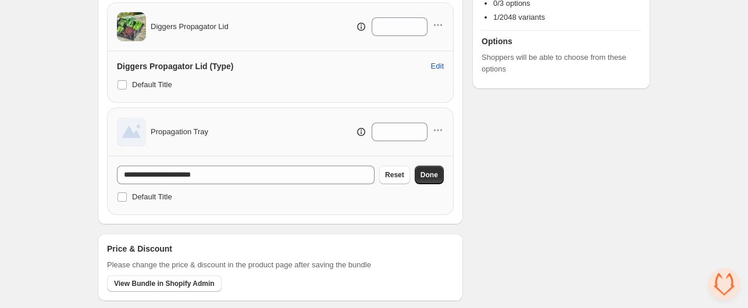
click at [229, 141] on div "Propagation Tray *" at bounding box center [280, 131] width 327 height 29
click at [233, 130] on div "Propagation Tray *" at bounding box center [280, 131] width 327 height 29
click at [437, 126] on icon "button" at bounding box center [438, 130] width 12 height 12
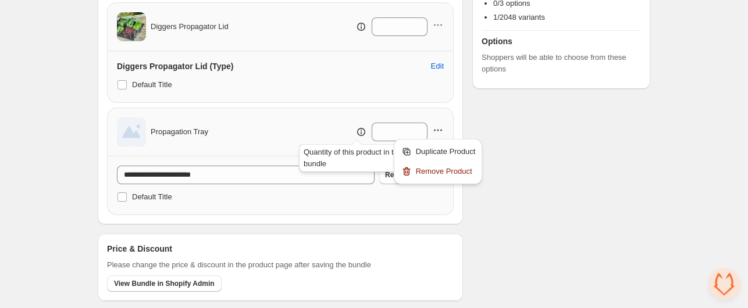
click at [356, 130] on icon at bounding box center [361, 132] width 12 height 12
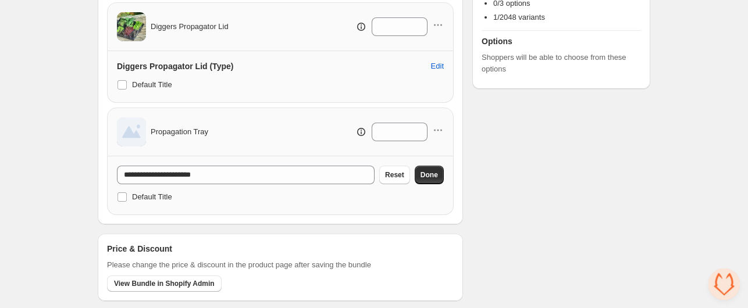
click at [282, 124] on div "Propagation Tray *" at bounding box center [280, 131] width 327 height 29
click at [163, 127] on span "Propagation Tray" at bounding box center [180, 132] width 58 height 12
click at [440, 125] on icon "button" at bounding box center [438, 130] width 12 height 12
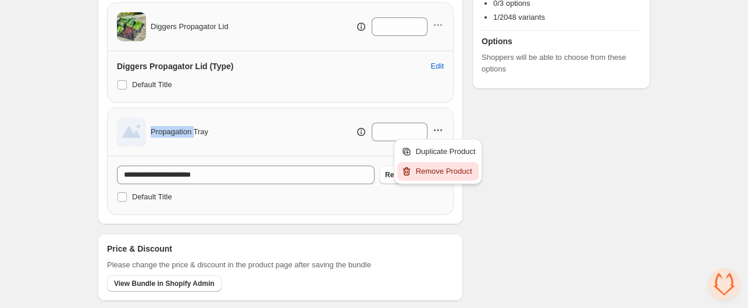
click at [432, 169] on span "Remove Product" at bounding box center [446, 172] width 60 height 12
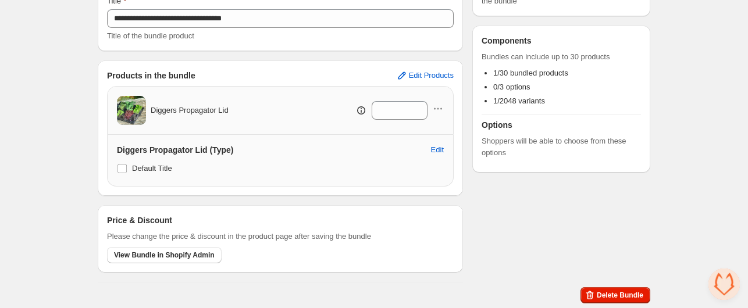
scroll to position [148, 0]
click at [436, 79] on span "Edit Products" at bounding box center [431, 76] width 45 height 9
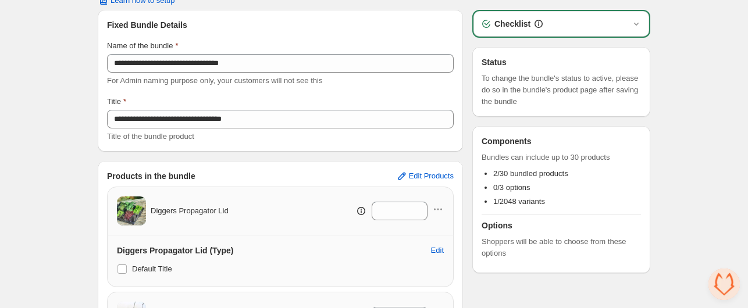
scroll to position [116, 0]
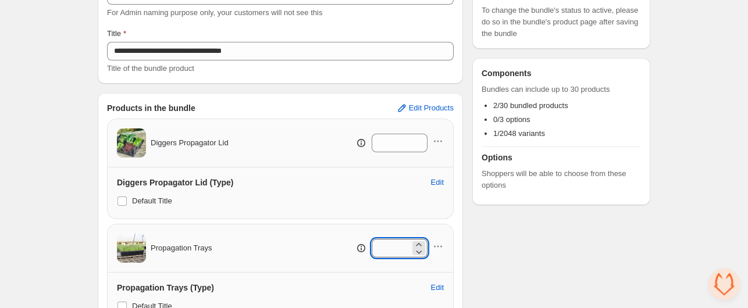
click at [389, 248] on input "*" at bounding box center [391, 248] width 38 height 19
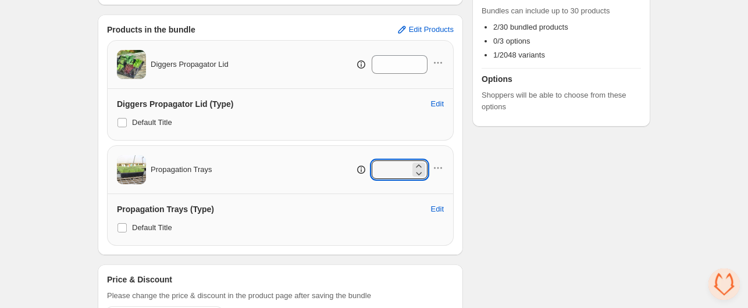
scroll to position [0, 0]
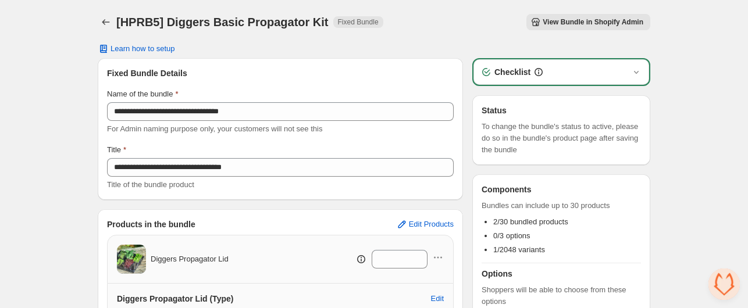
type input "*"
click at [430, 2] on div "[HPRB5] Diggers Basic Propagator Kit. This page is ready [HPRB5] Diggers Basic …" at bounding box center [374, 22] width 553 height 44
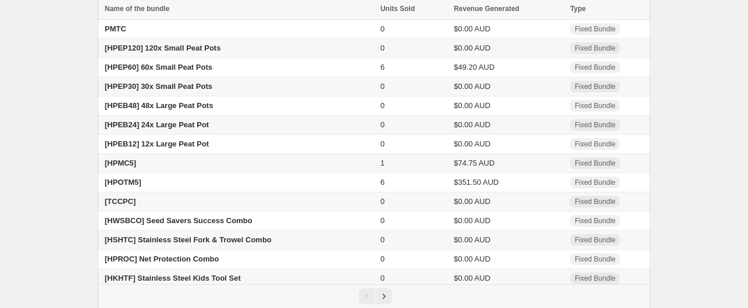
scroll to position [96, 0]
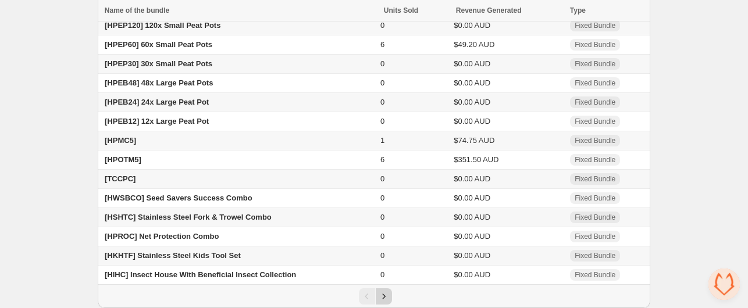
click at [382, 300] on icon "Next" at bounding box center [384, 297] width 12 height 12
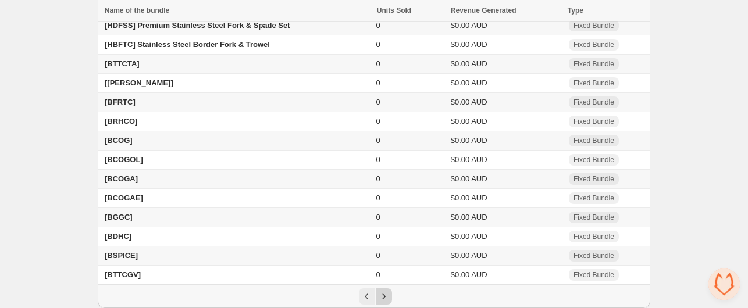
click at [384, 294] on icon "Next" at bounding box center [384, 297] width 12 height 12
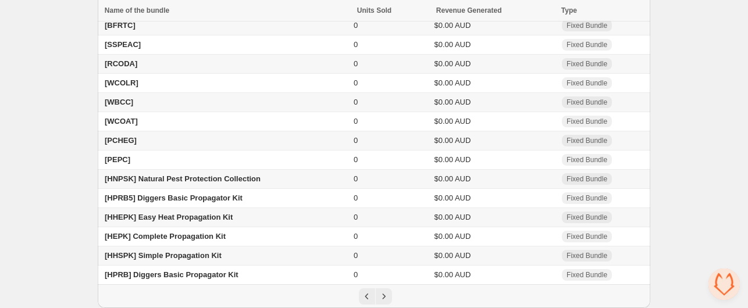
click at [185, 213] on span "[HHEPK] Easy Heat Propagation Kit" at bounding box center [169, 217] width 128 height 9
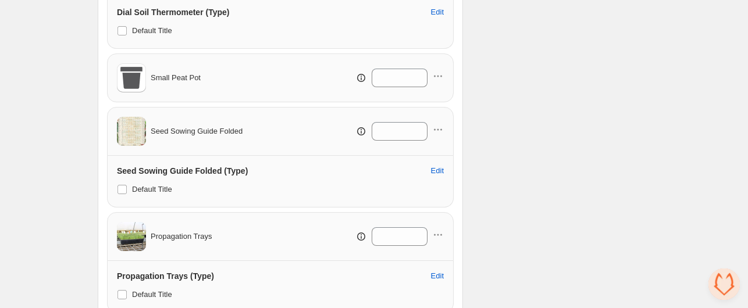
scroll to position [1105, 0]
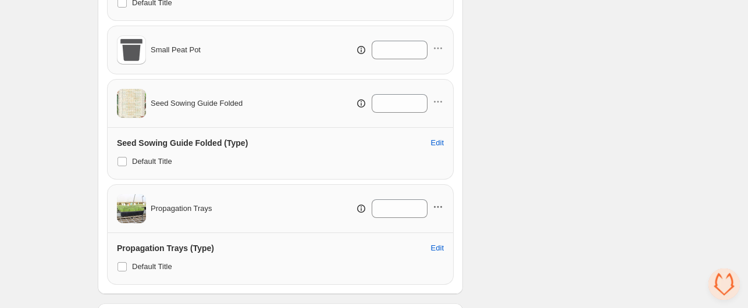
click at [440, 204] on icon "button" at bounding box center [438, 207] width 12 height 12
click at [162, 213] on div "Propagation Trays" at bounding box center [164, 208] width 95 height 29
click at [164, 206] on span "Propagation Trays" at bounding box center [182, 209] width 62 height 12
click at [119, 208] on img at bounding box center [131, 208] width 29 height 29
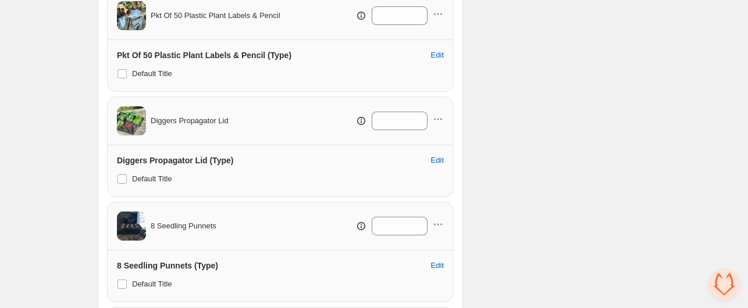
scroll to position [384, 0]
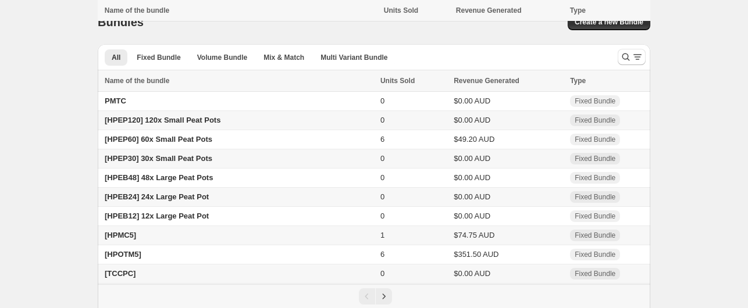
scroll to position [96, 0]
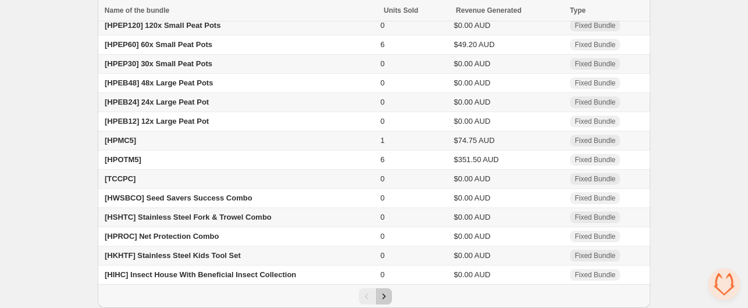
click at [382, 295] on icon "Next" at bounding box center [383, 296] width 3 height 5
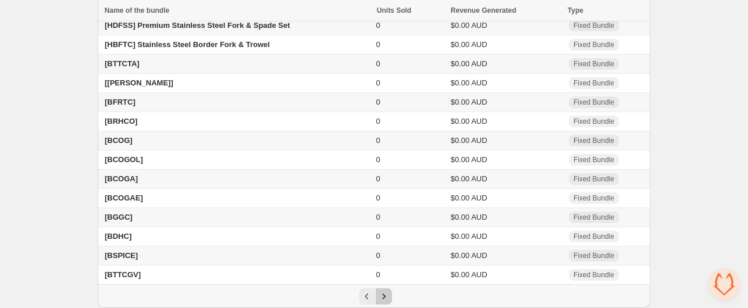
click at [380, 293] on icon "Next" at bounding box center [384, 297] width 12 height 12
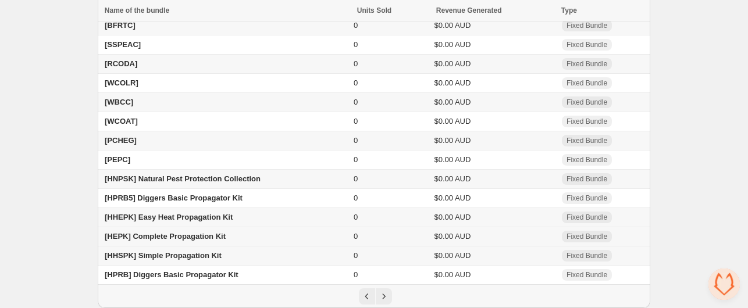
click at [177, 236] on span "[HEPK] Complete Propagation Kit" at bounding box center [165, 236] width 121 height 9
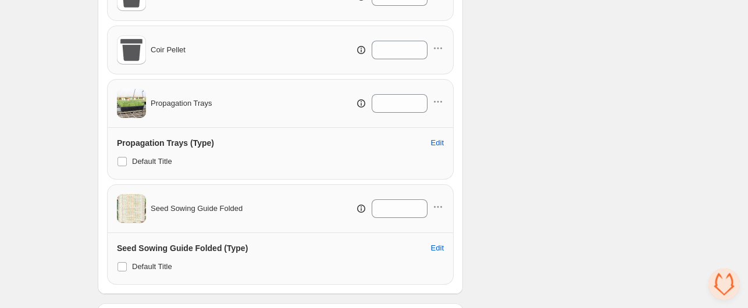
scroll to position [1094, 0]
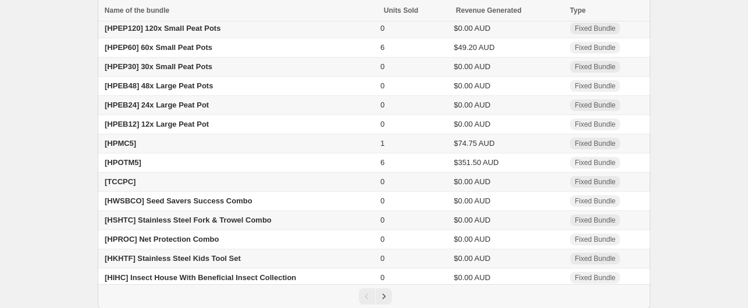
scroll to position [96, 0]
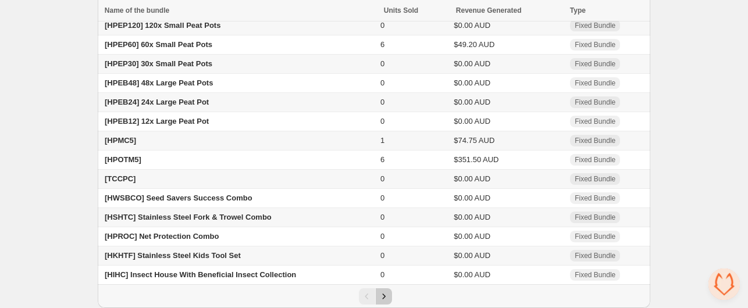
click at [383, 295] on icon "Next" at bounding box center [383, 296] width 3 height 5
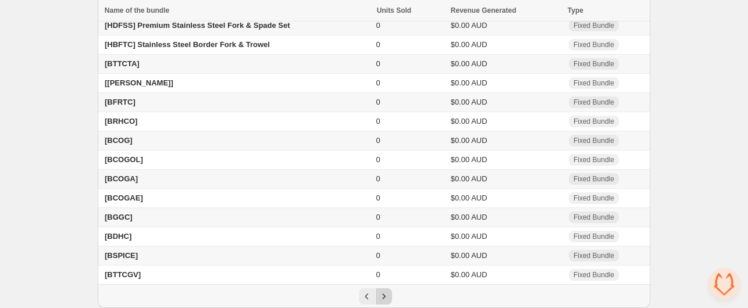
click at [383, 295] on icon "Next" at bounding box center [384, 297] width 12 height 12
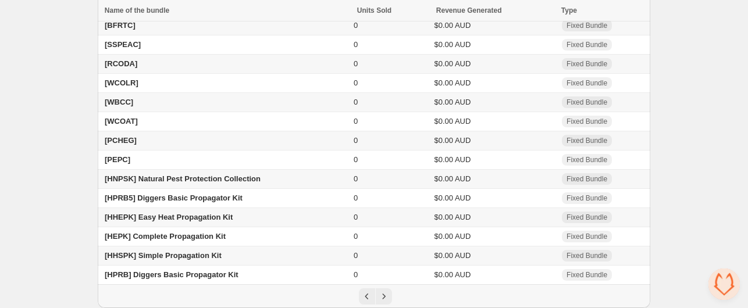
click at [184, 255] on span "[HHSPK] Simple Propagation Kit" at bounding box center [163, 255] width 117 height 9
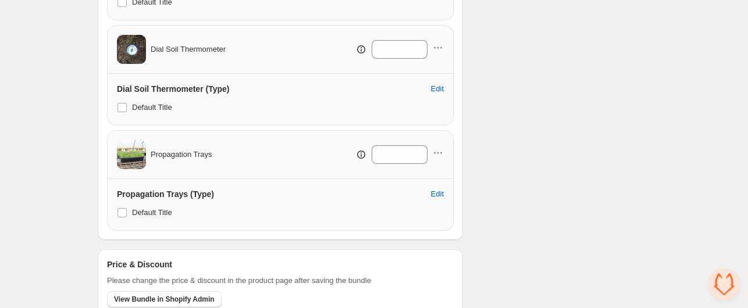
scroll to position [930, 0]
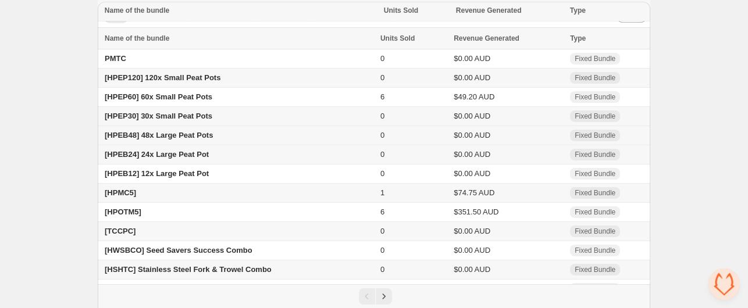
scroll to position [96, 0]
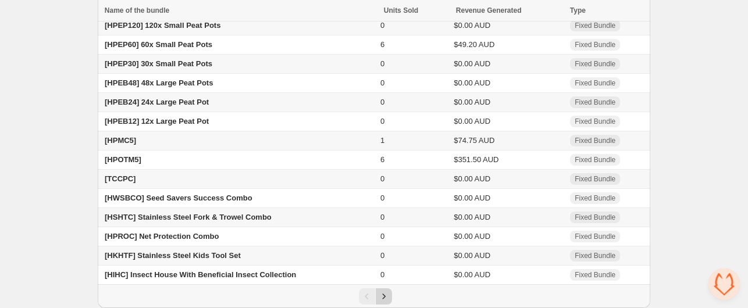
click at [386, 293] on icon "Next" at bounding box center [384, 297] width 12 height 12
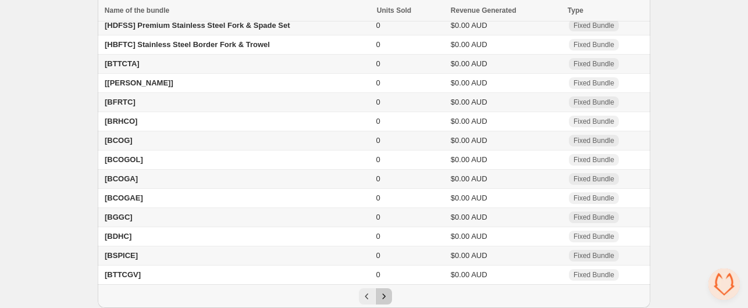
click at [386, 293] on icon "Next" at bounding box center [384, 297] width 12 height 12
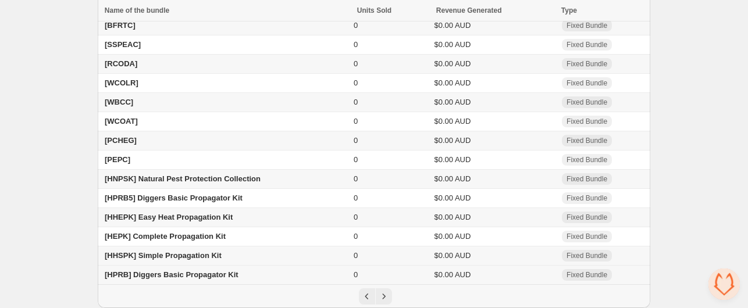
click at [180, 275] on span "[HPRB] Diggers Basic Propagator Kit" at bounding box center [172, 274] width 134 height 9
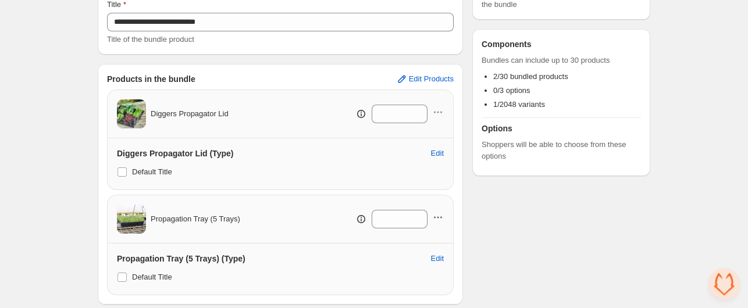
scroll to position [116, 0]
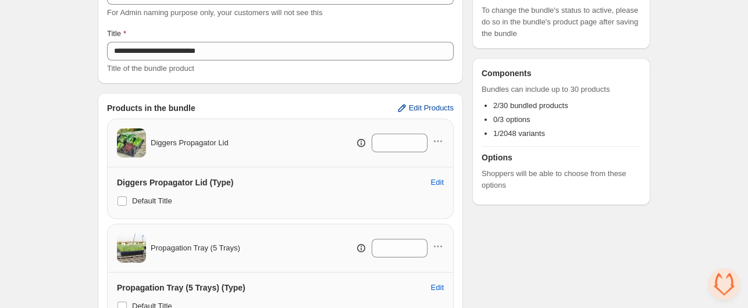
click at [440, 106] on span "Edit Products" at bounding box center [431, 108] width 45 height 9
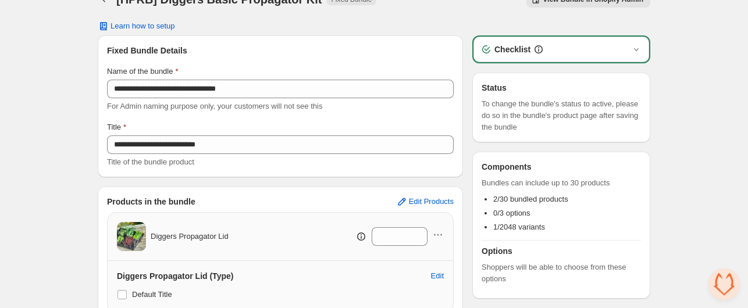
scroll to position [0, 0]
